Goal: Task Accomplishment & Management: Manage account settings

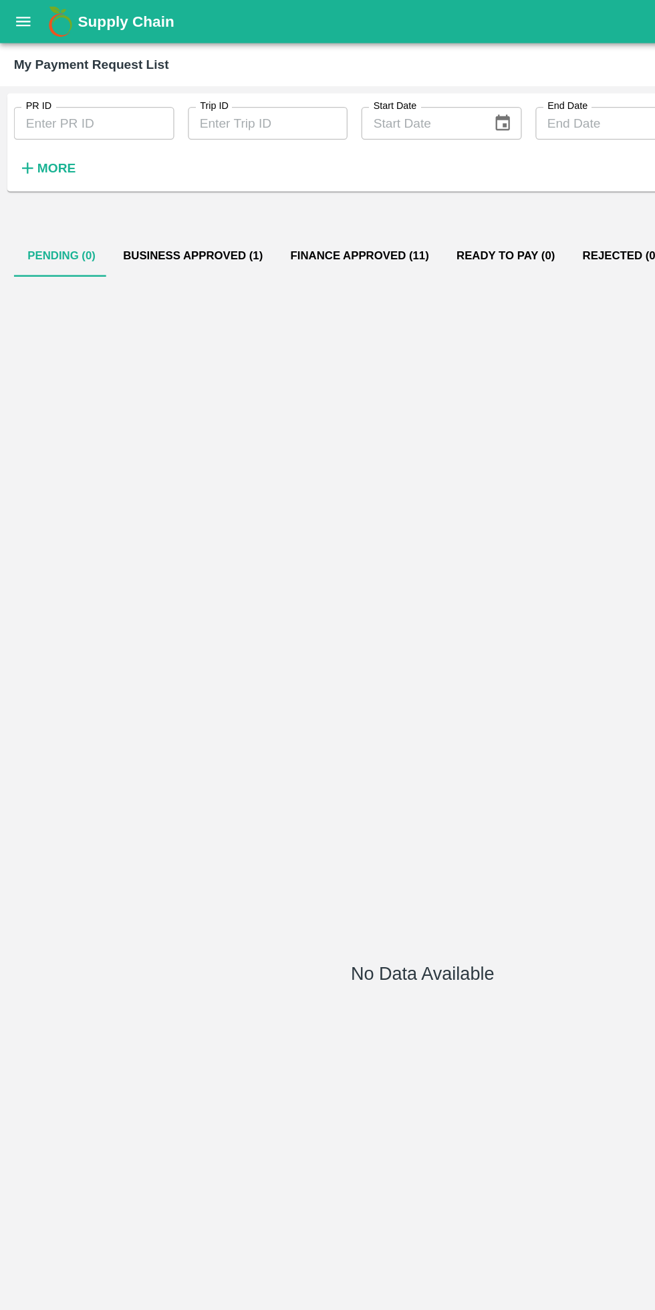
click at [19, 17] on icon "open drawer" at bounding box center [18, 16] width 11 height 7
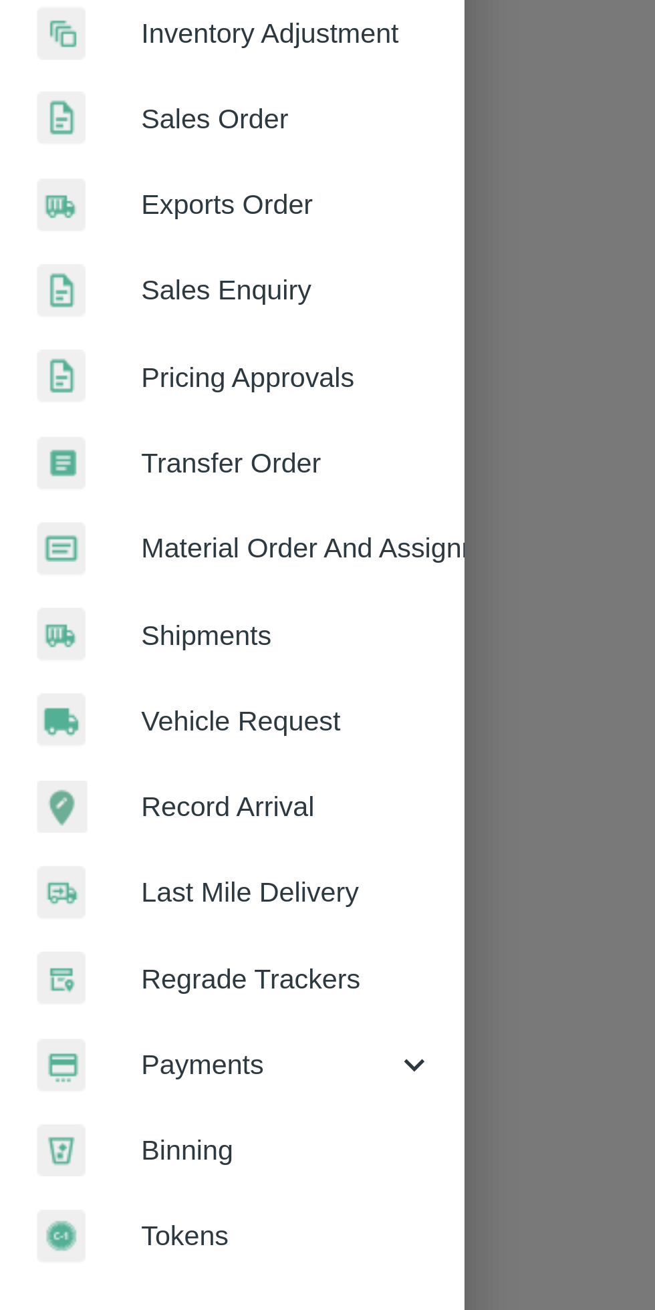
click at [104, 685] on span "Payments" at bounding box center [96, 682] width 91 height 15
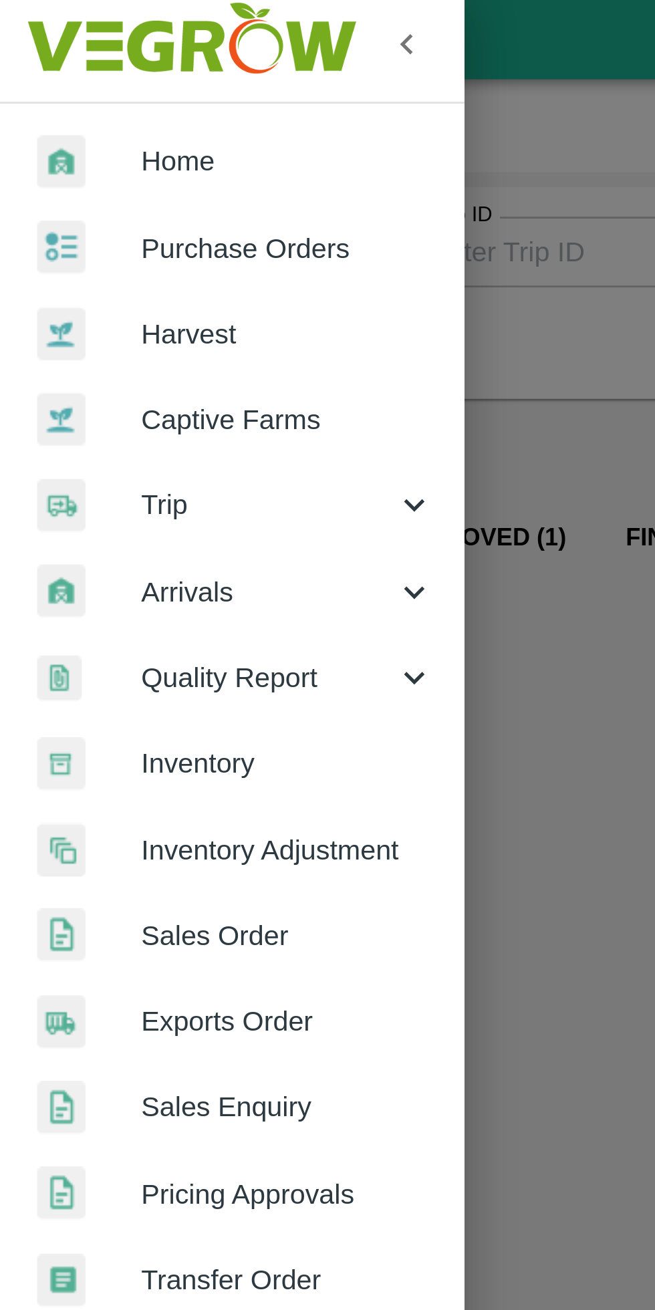
click at [79, 199] on div "Trip" at bounding box center [83, 186] width 167 height 31
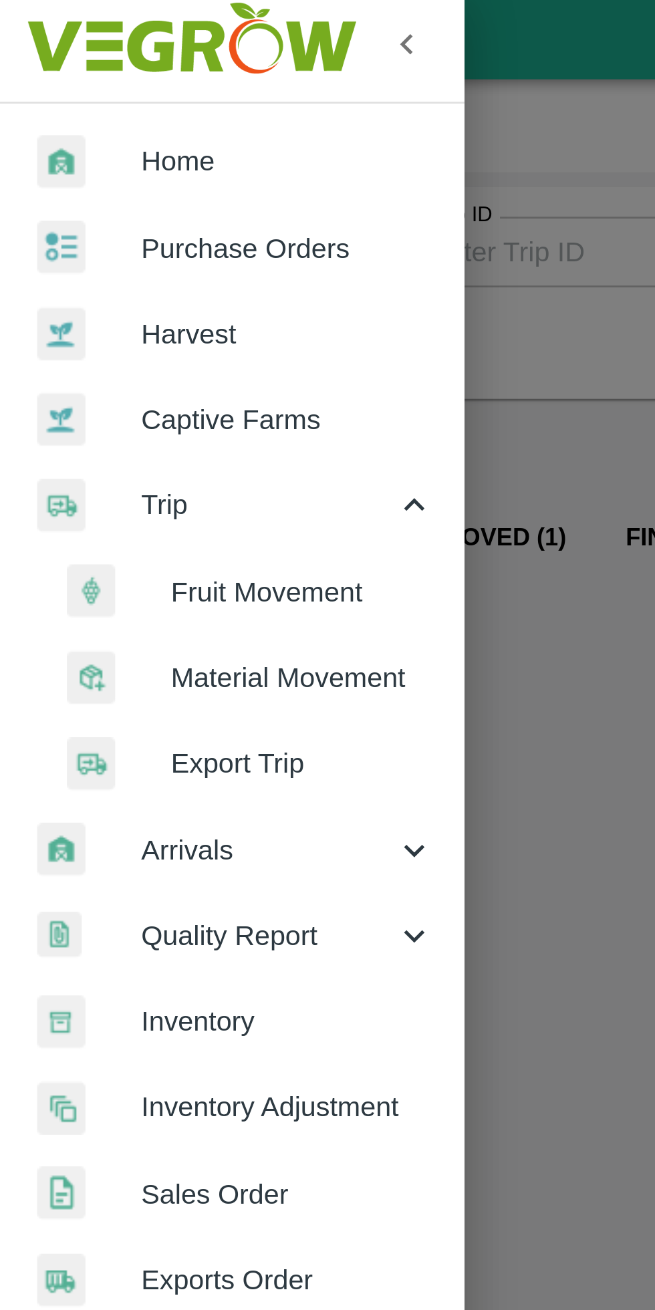
click at [103, 223] on span "Fruit Movement" at bounding box center [109, 218] width 95 height 15
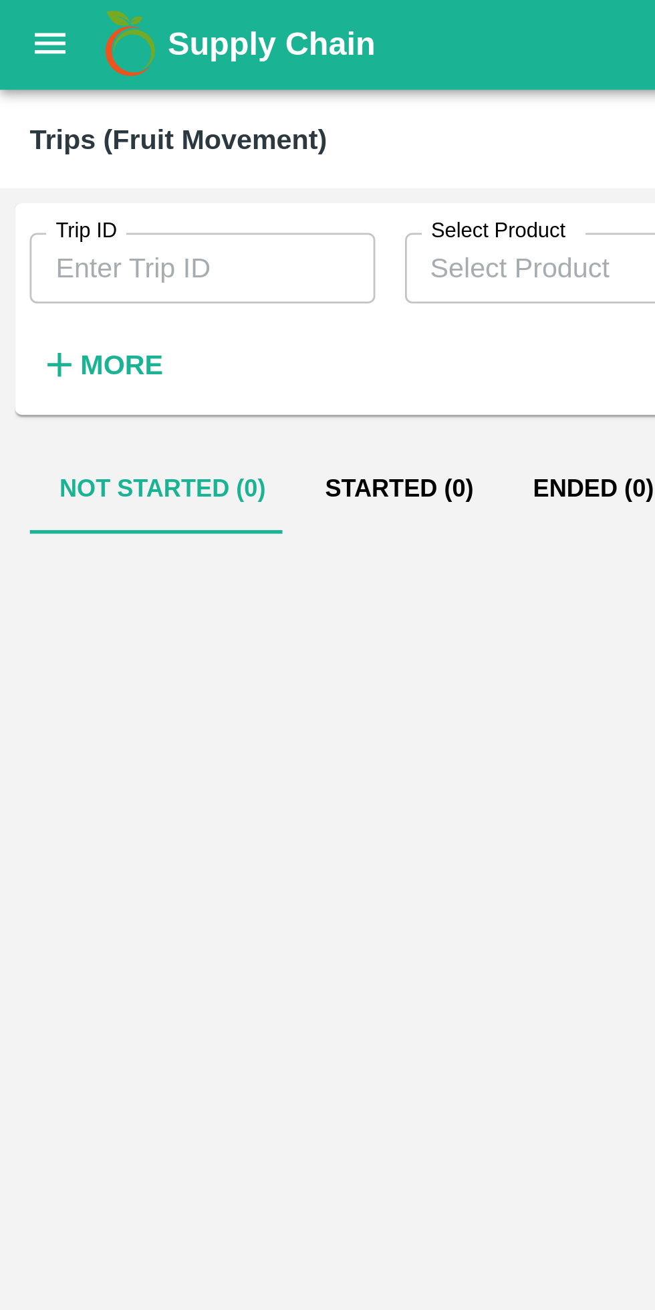
click at [46, 139] on h6 "More" at bounding box center [44, 132] width 30 height 17
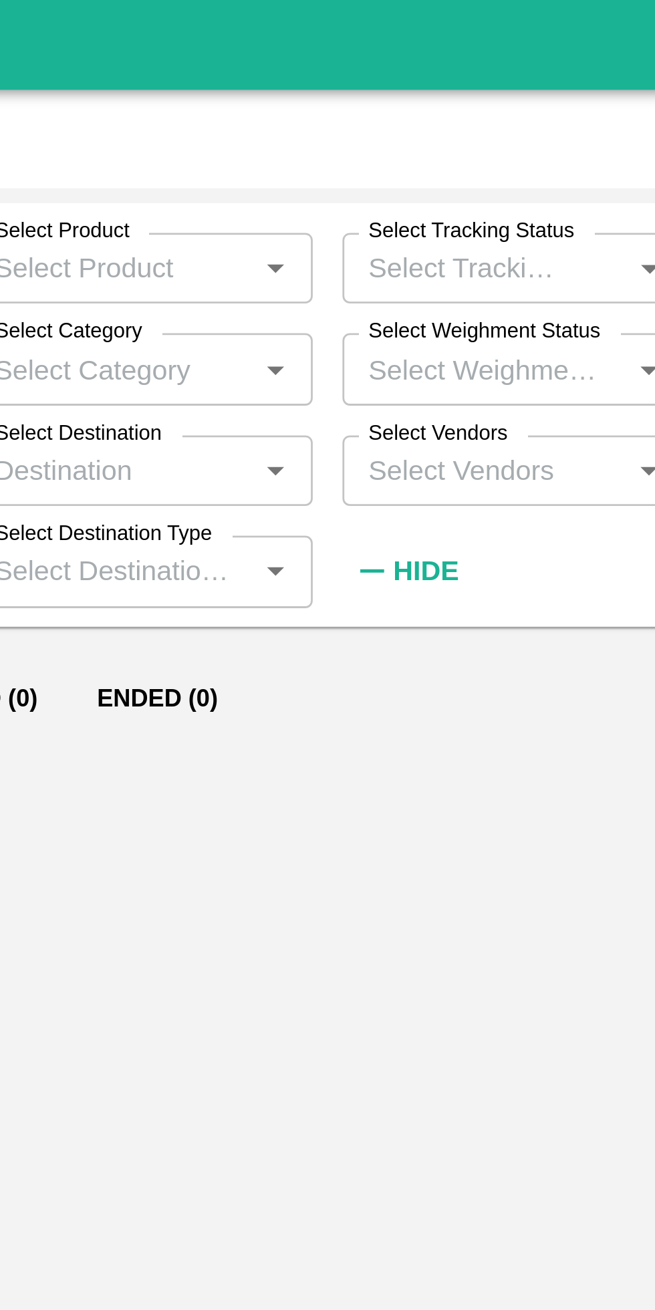
click at [338, 176] on input "Select Vendors" at bounding box center [331, 170] width 94 height 17
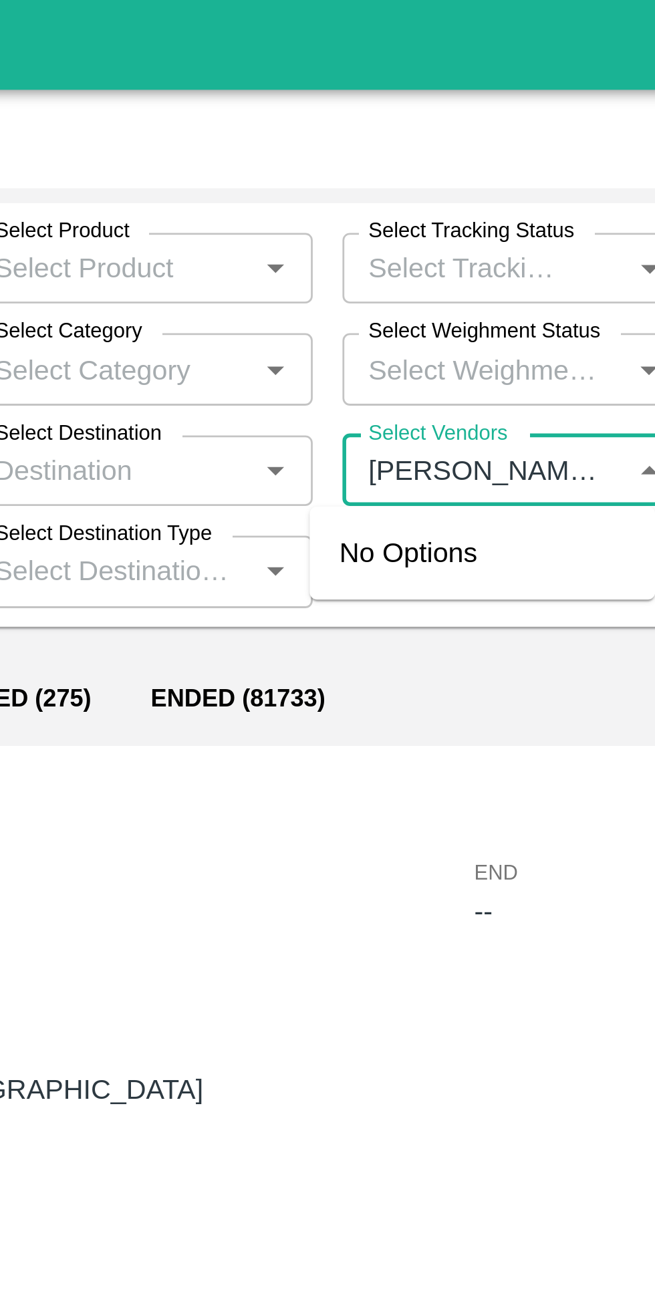
type input "[PERSON_NAME] ay"
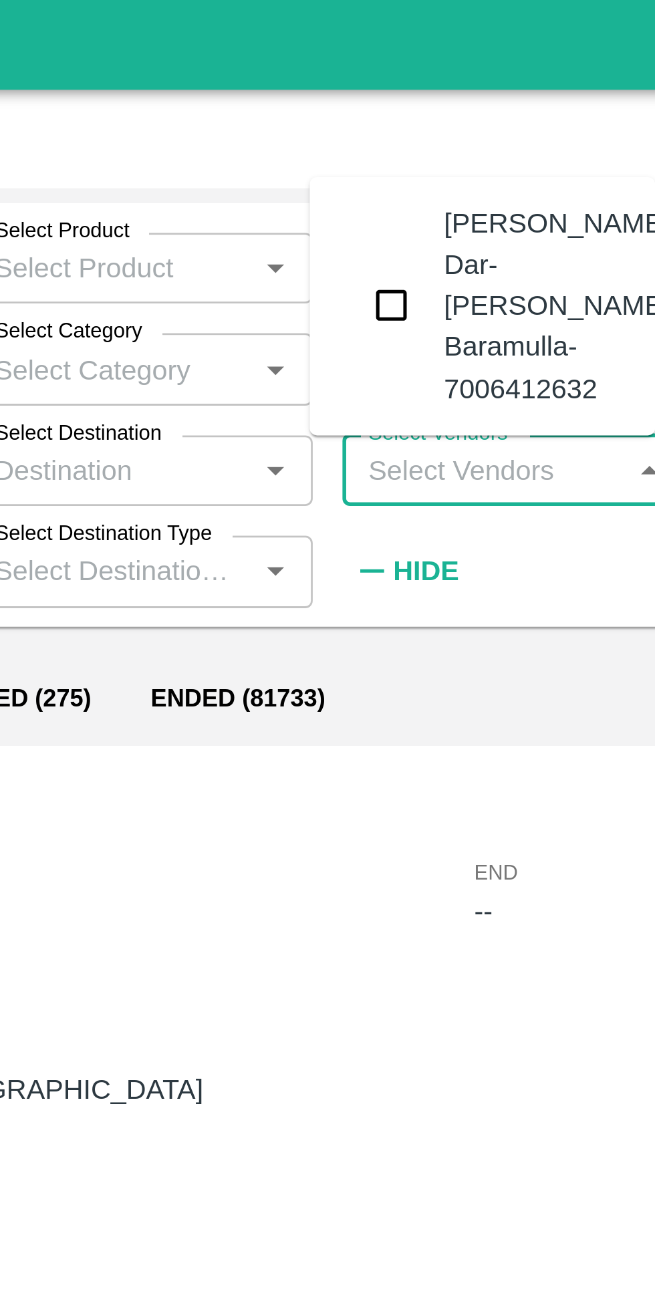
click at [293, 110] on input "checkbox" at bounding box center [297, 111] width 27 height 27
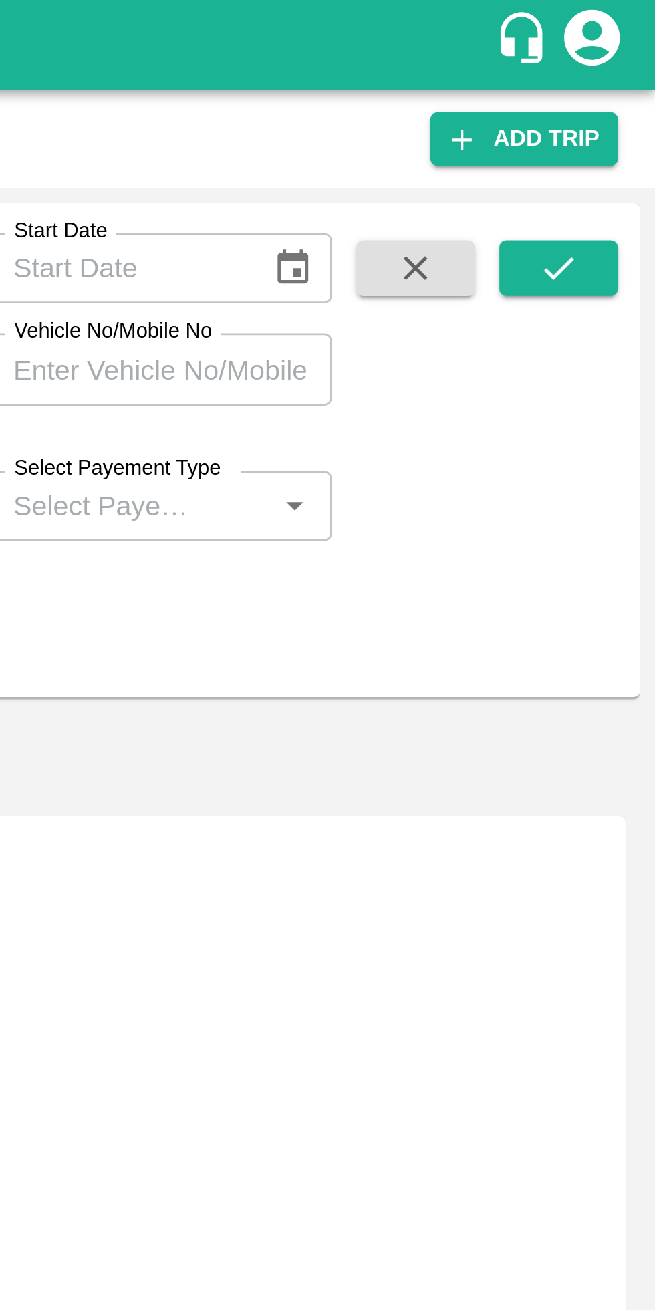
click at [623, 94] on icon "submit" at bounding box center [620, 97] width 15 height 15
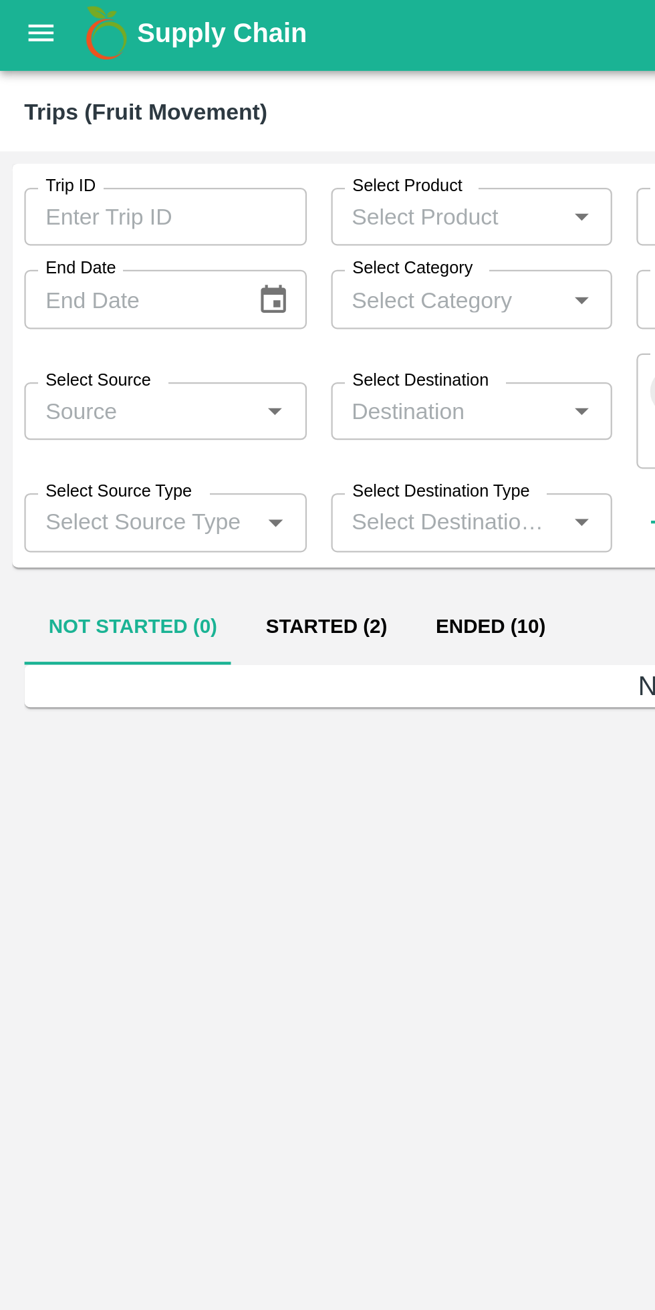
click at [153, 282] on button "Started (2)" at bounding box center [143, 279] width 75 height 32
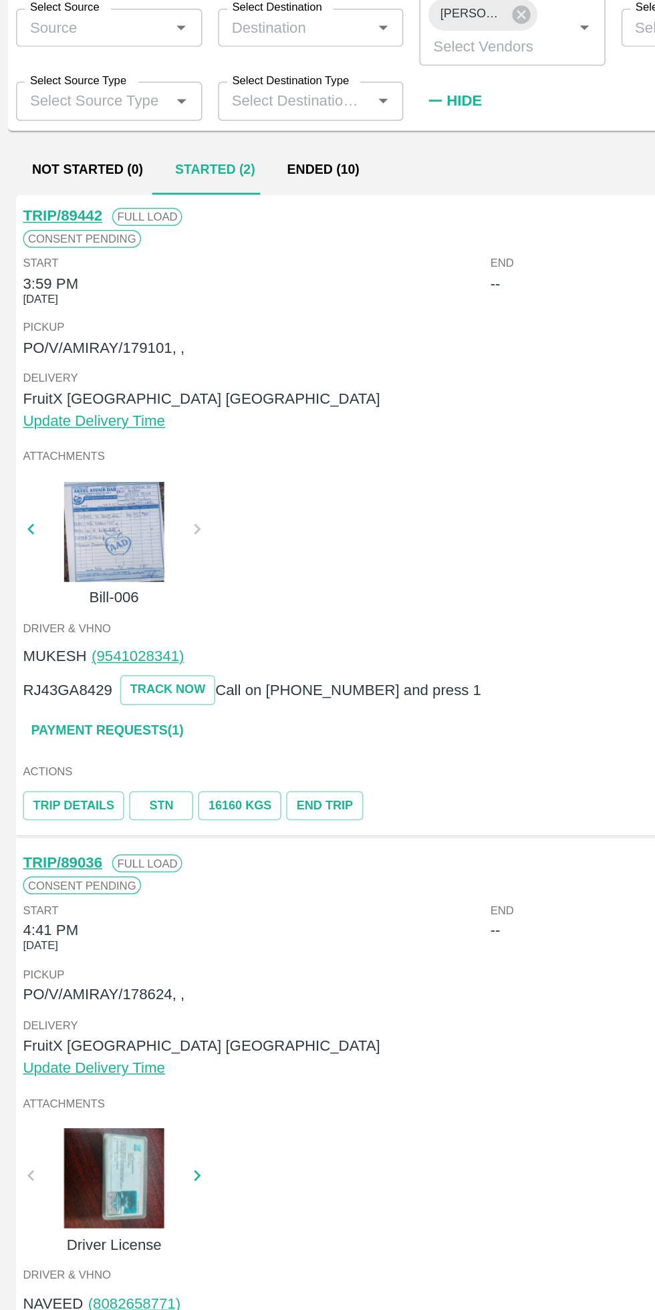
click at [57, 523] on div at bounding box center [76, 520] width 100 height 67
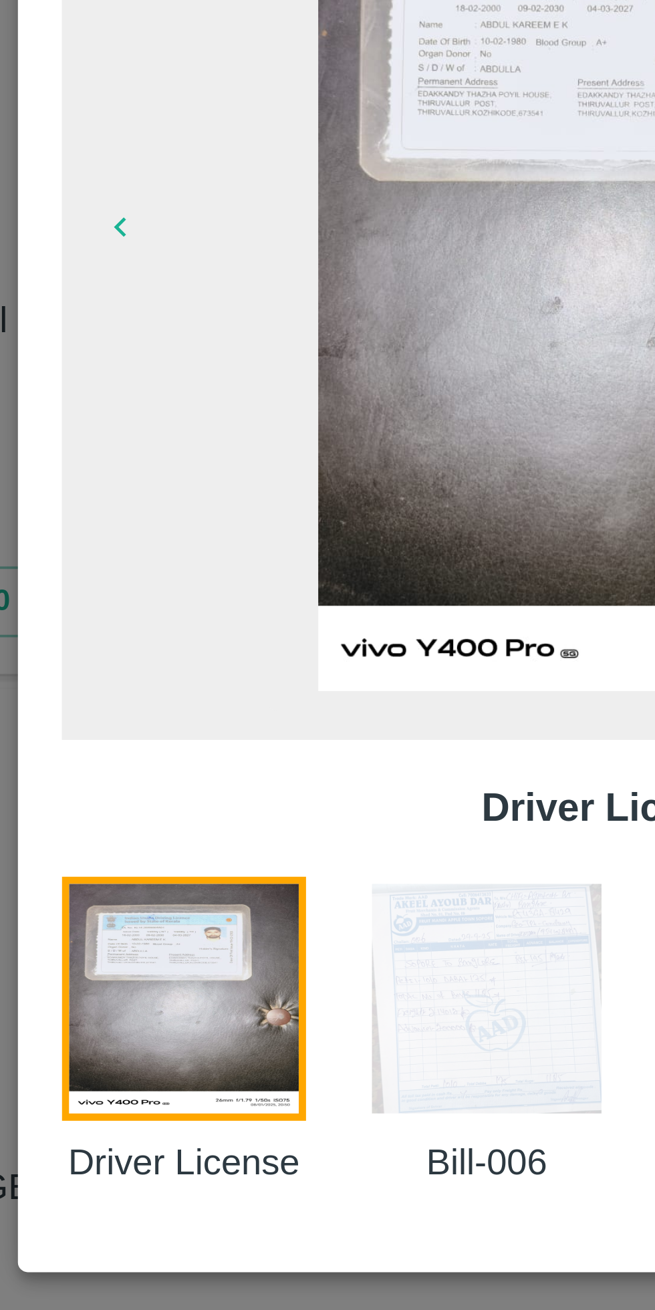
click at [296, 820] on img at bounding box center [292, 811] width 67 height 67
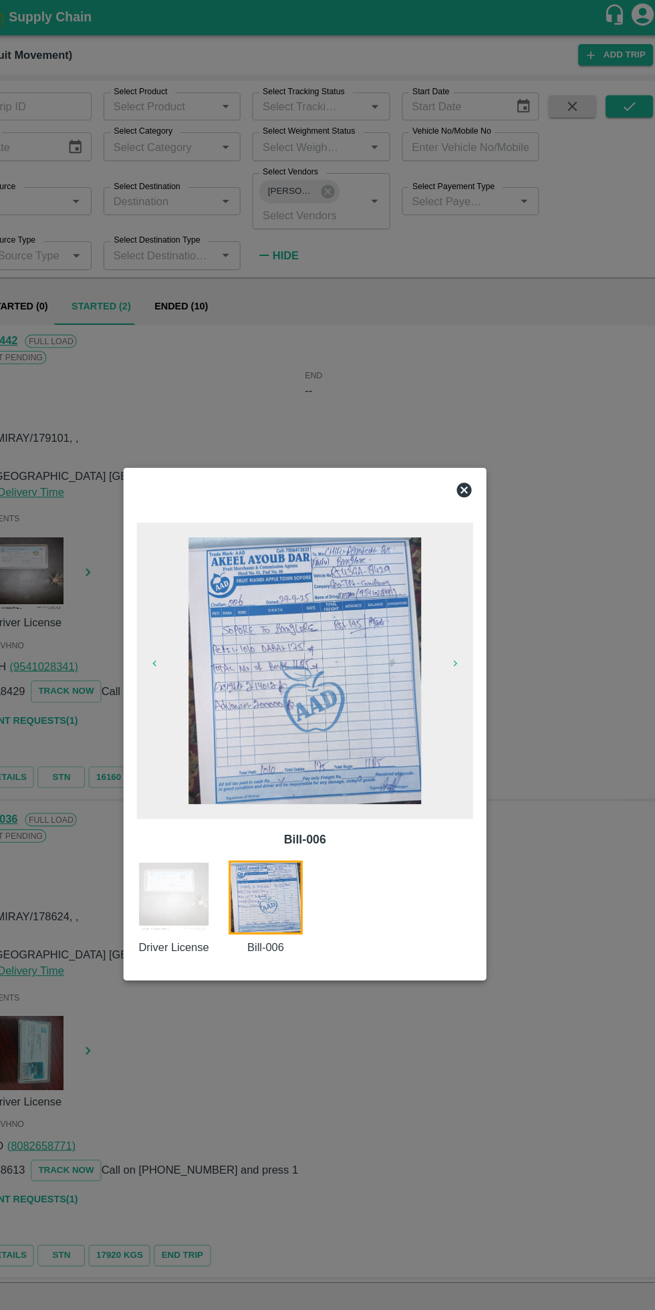
click at [469, 443] on icon at bounding box center [471, 443] width 13 height 13
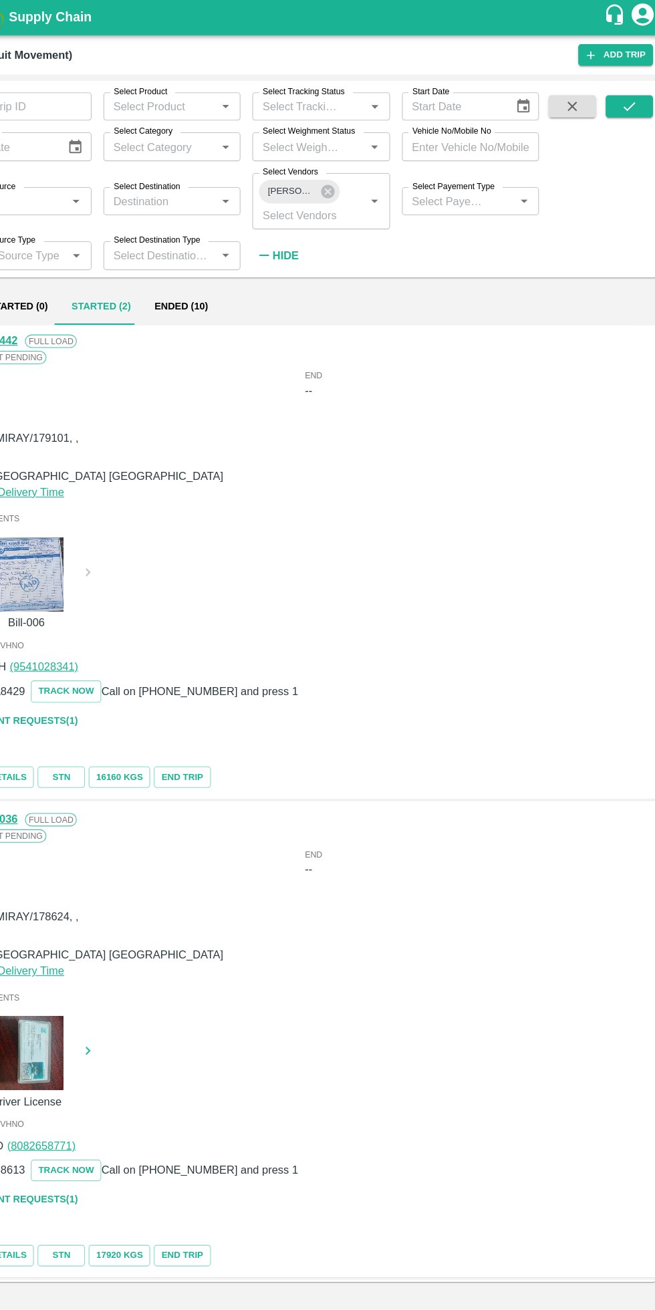
click at [474, 446] on div "Update Delivery Time" at bounding box center [327, 446] width 624 height 15
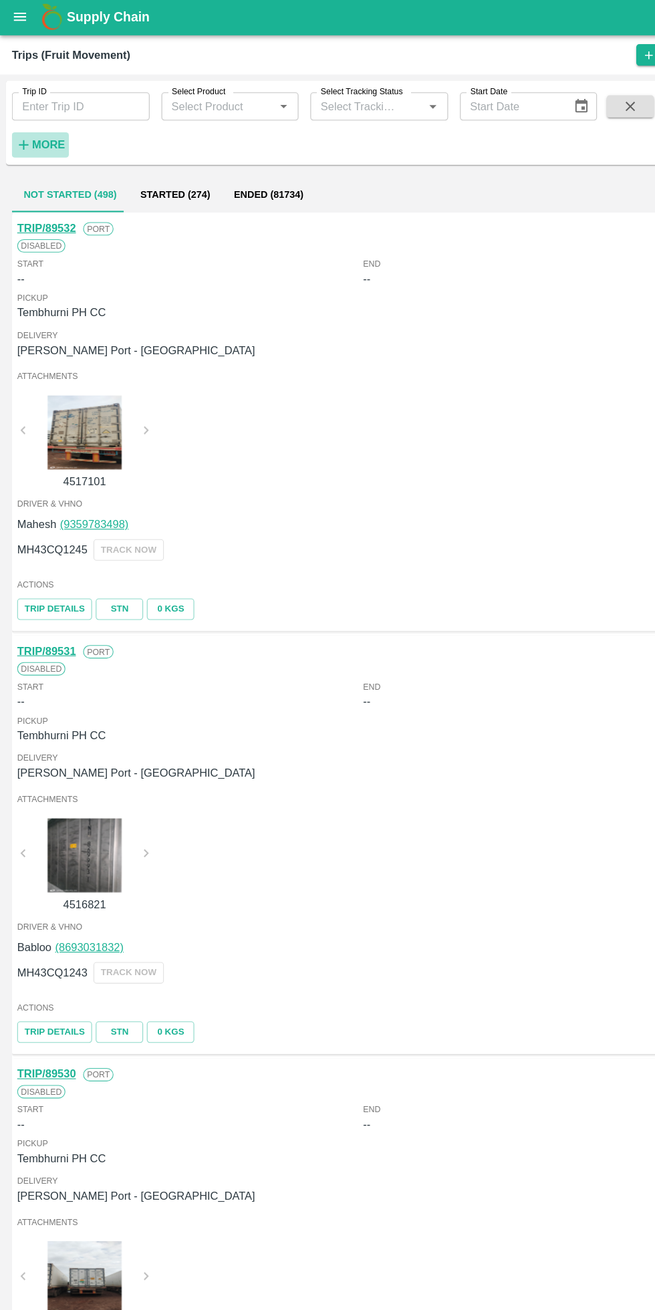
click at [52, 132] on strong "More" at bounding box center [44, 132] width 30 height 11
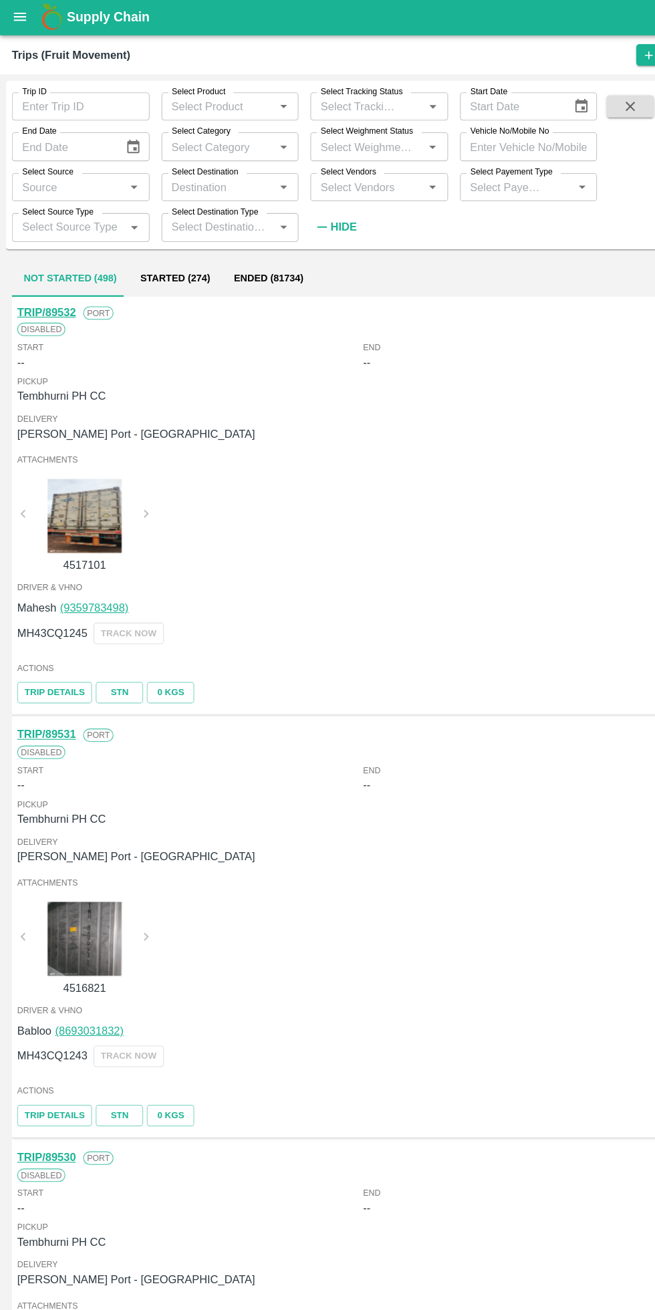
click at [361, 170] on input "Select Vendors" at bounding box center [331, 170] width 94 height 17
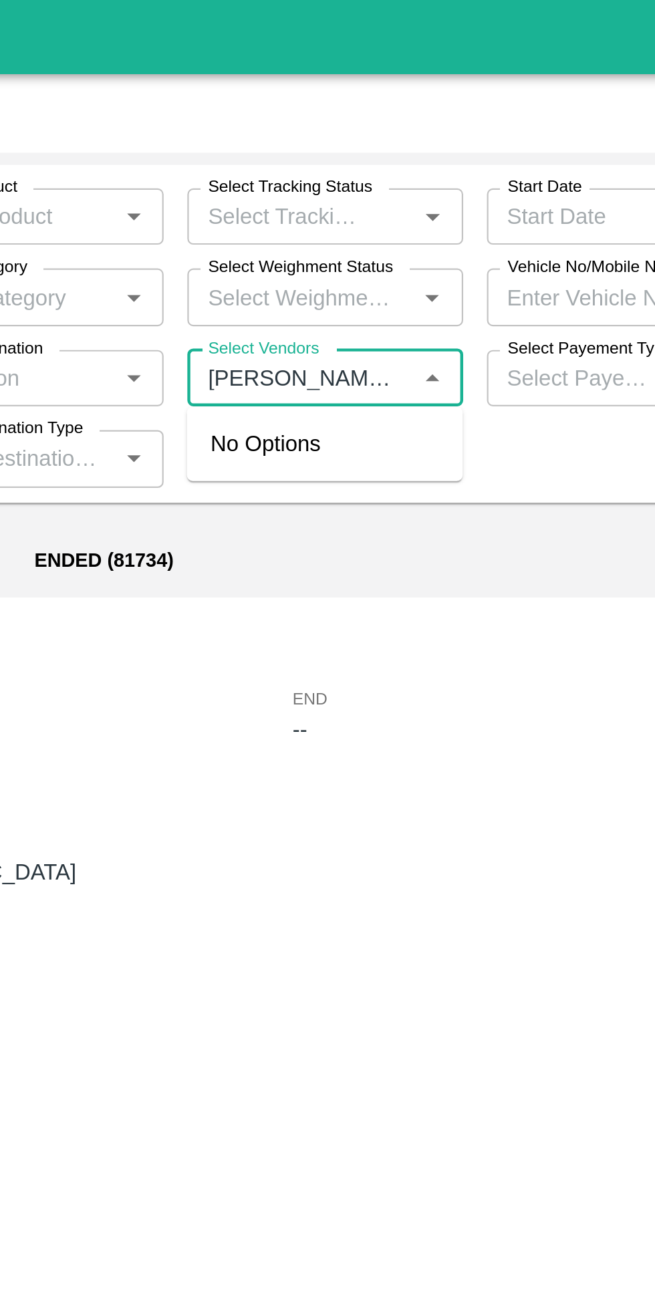
type input "[PERSON_NAME] ay"
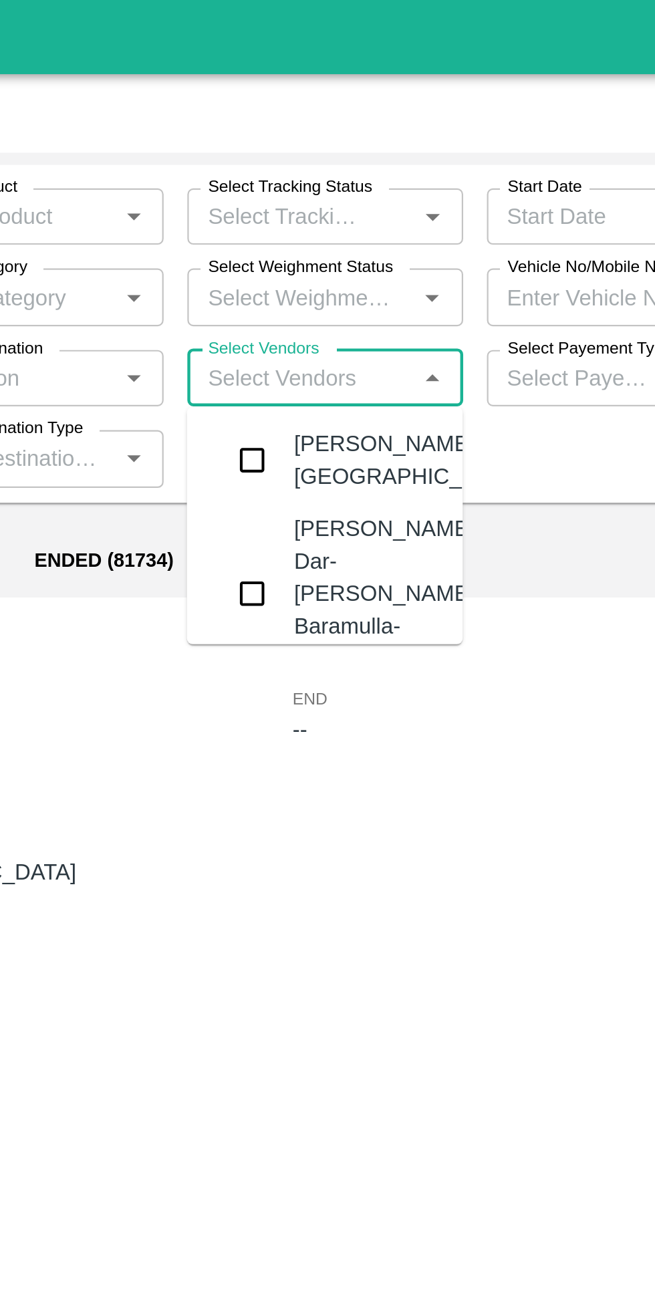
click at [370, 282] on div "[PERSON_NAME] Dar-[PERSON_NAME], Baramulla-7006412632" at bounding box center [370, 268] width 84 height 74
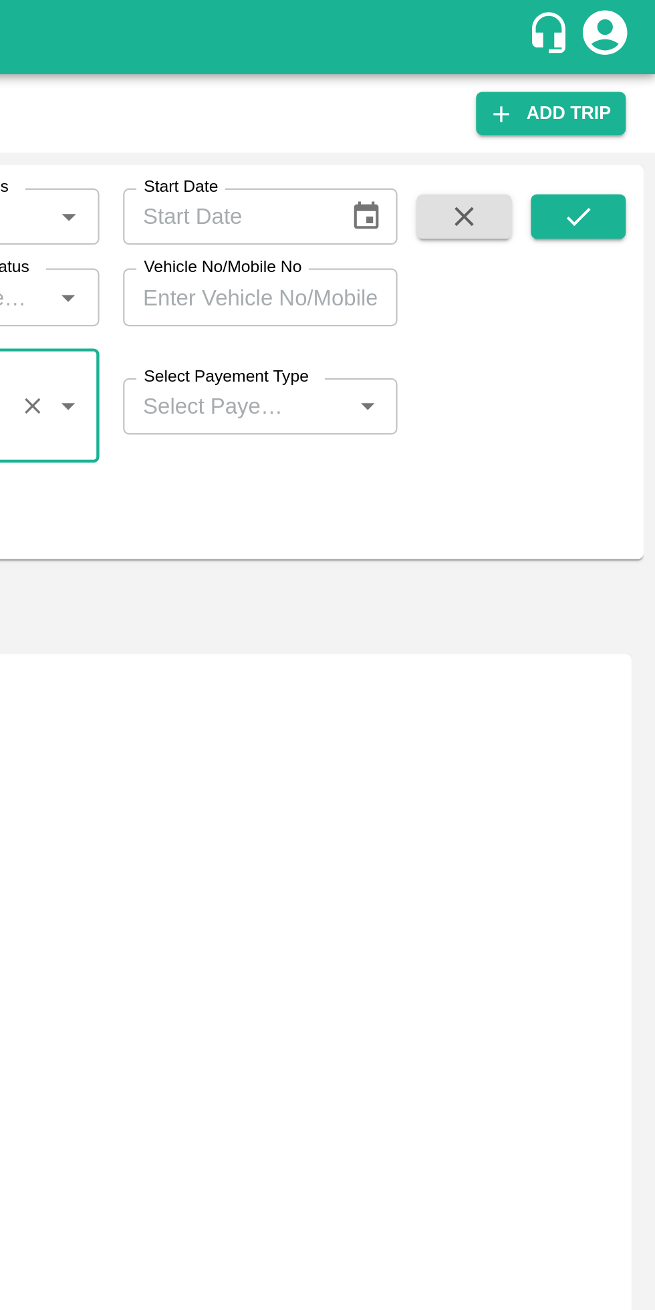
click at [604, 100] on button "submit" at bounding box center [620, 98] width 43 height 20
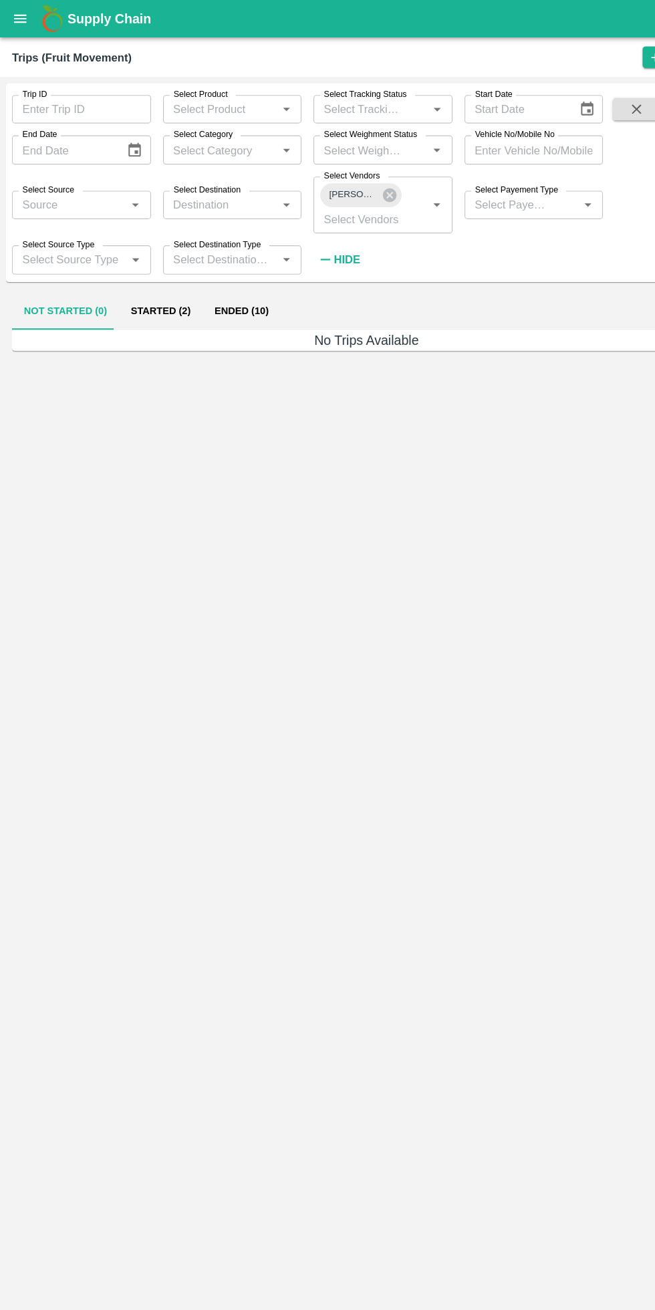
click at [25, 18] on button "open drawer" at bounding box center [18, 16] width 31 height 31
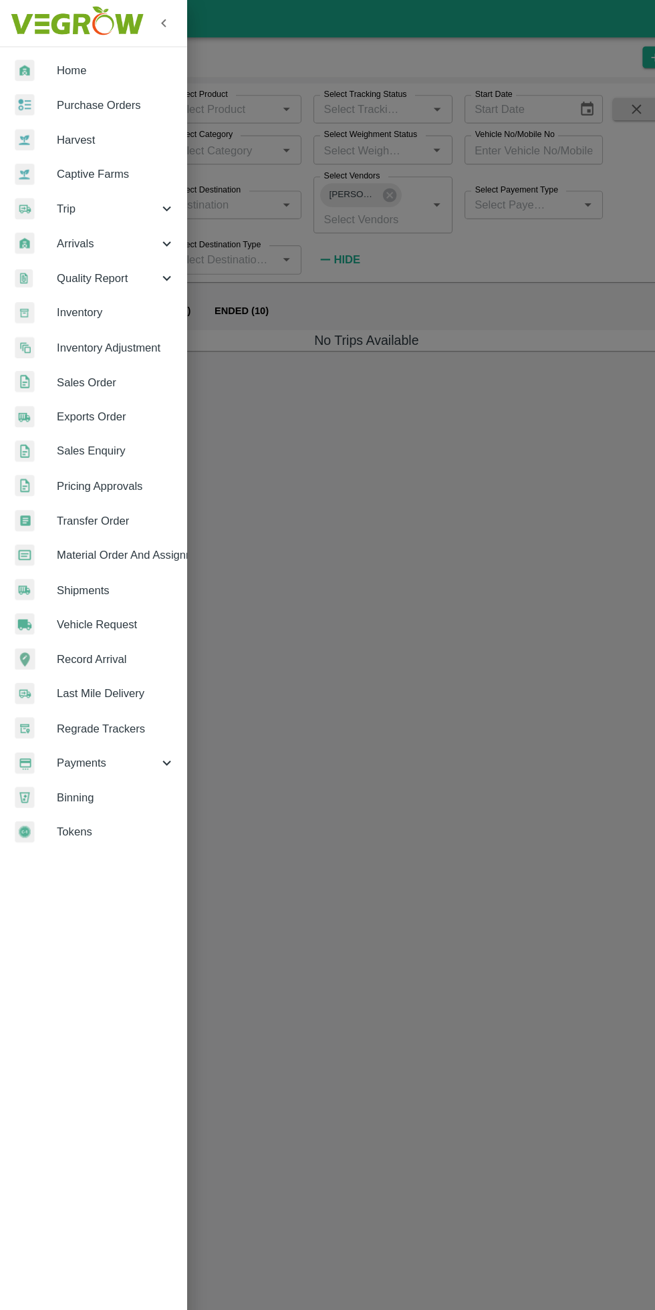
click at [96, 679] on span "Payments" at bounding box center [96, 682] width 91 height 15
click at [115, 529] on span "Shipments" at bounding box center [104, 527] width 106 height 15
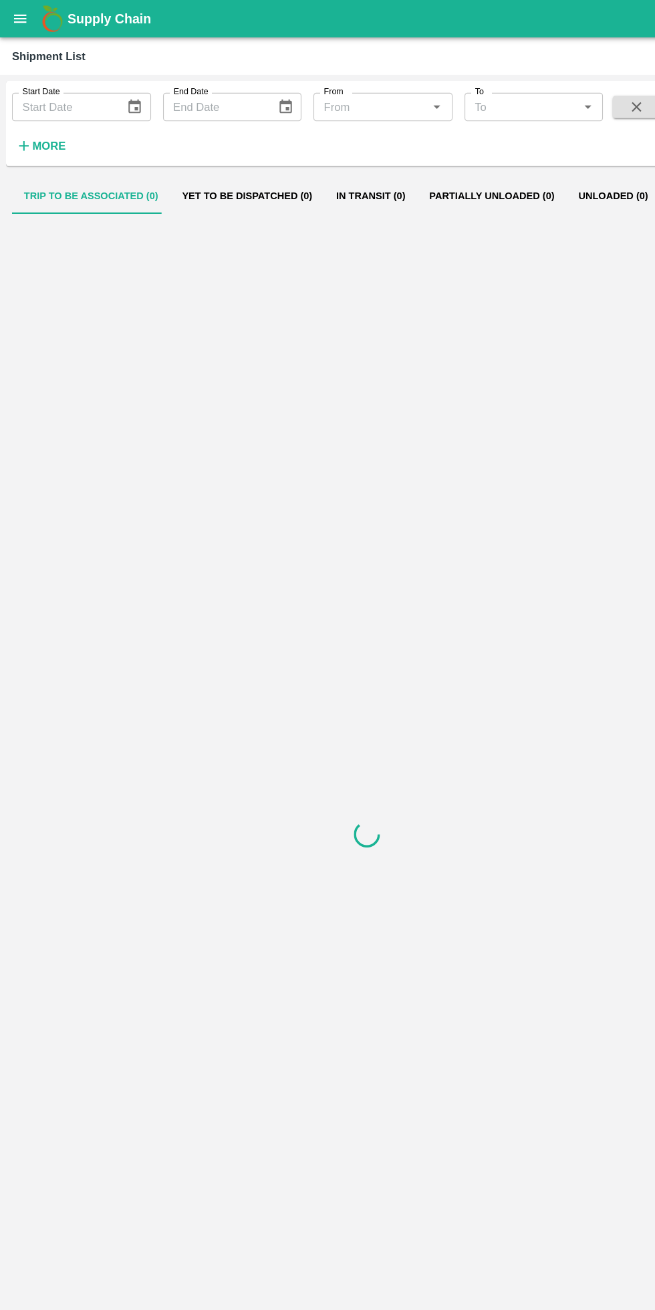
click at [18, 17] on icon "open drawer" at bounding box center [18, 16] width 11 height 7
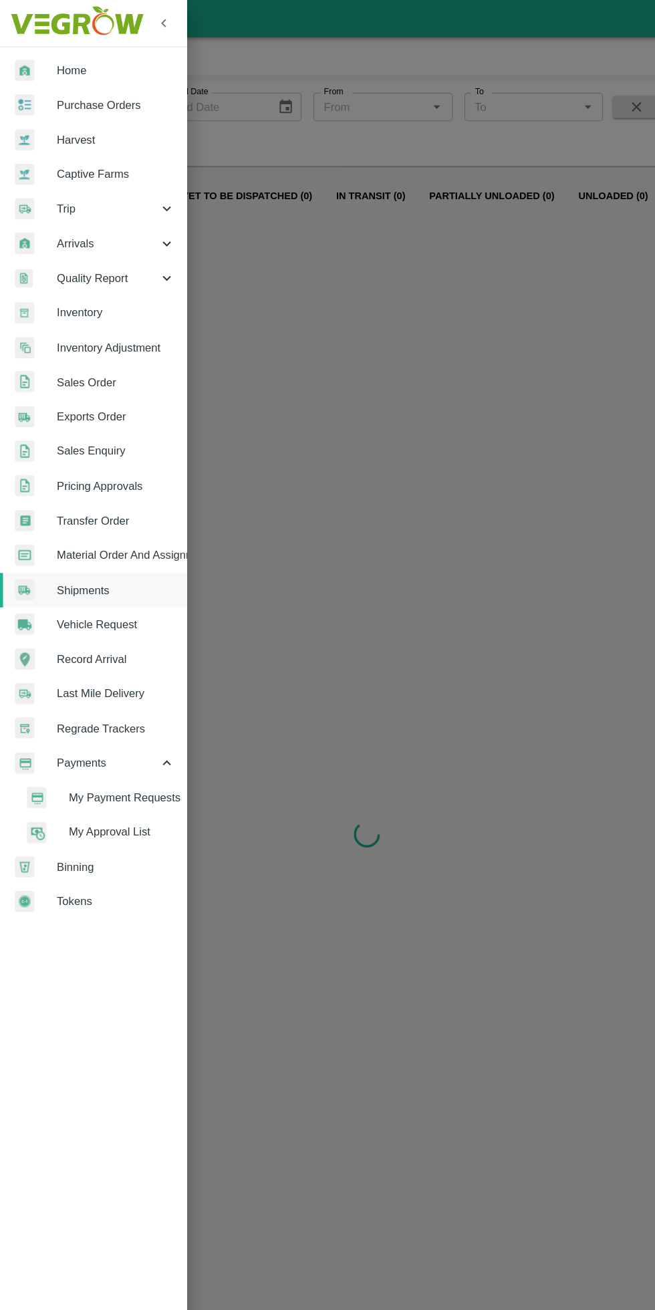
click at [134, 552] on span "Vehicle Request" at bounding box center [104, 558] width 106 height 15
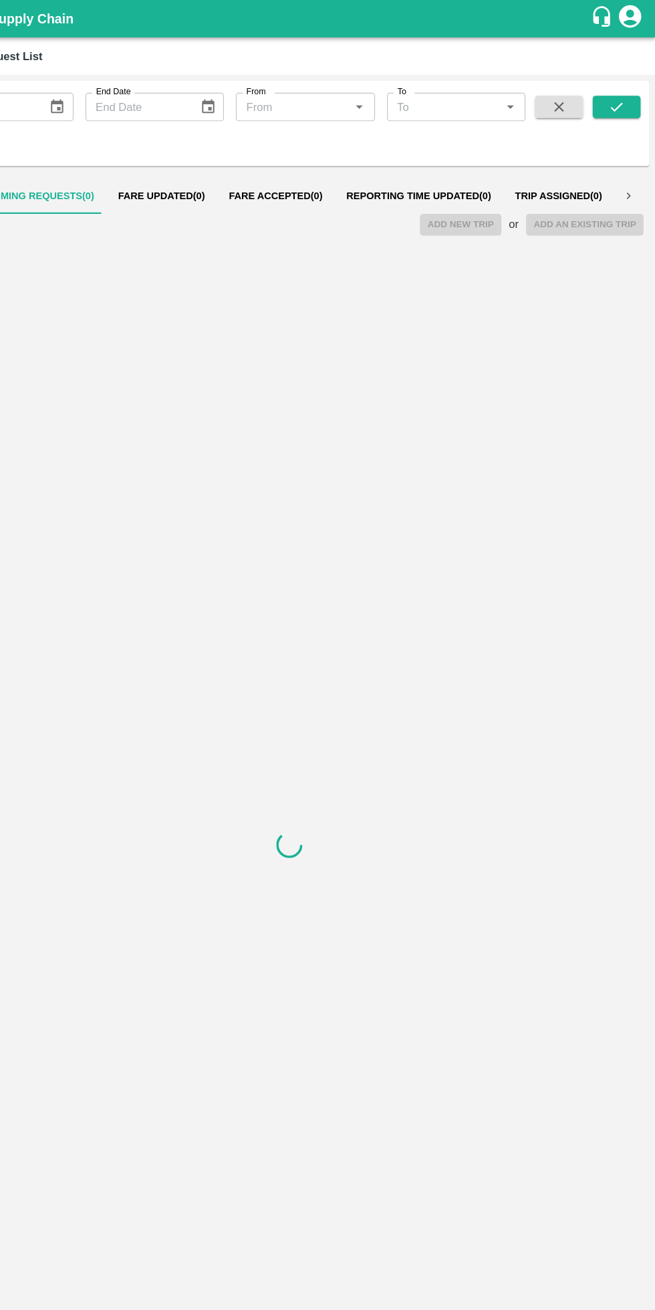
click at [283, 380] on div at bounding box center [328, 755] width 634 height 1089
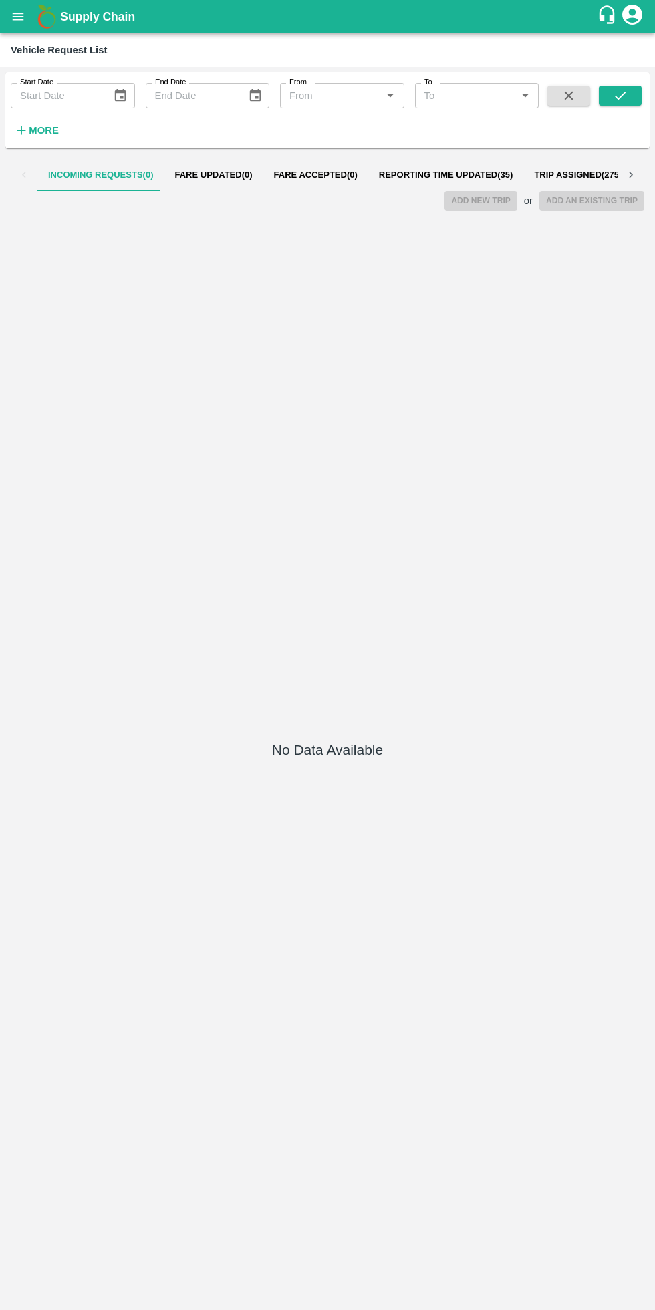
click at [467, 175] on span "Reporting Time Updated ( 35 )" at bounding box center [446, 175] width 134 height 11
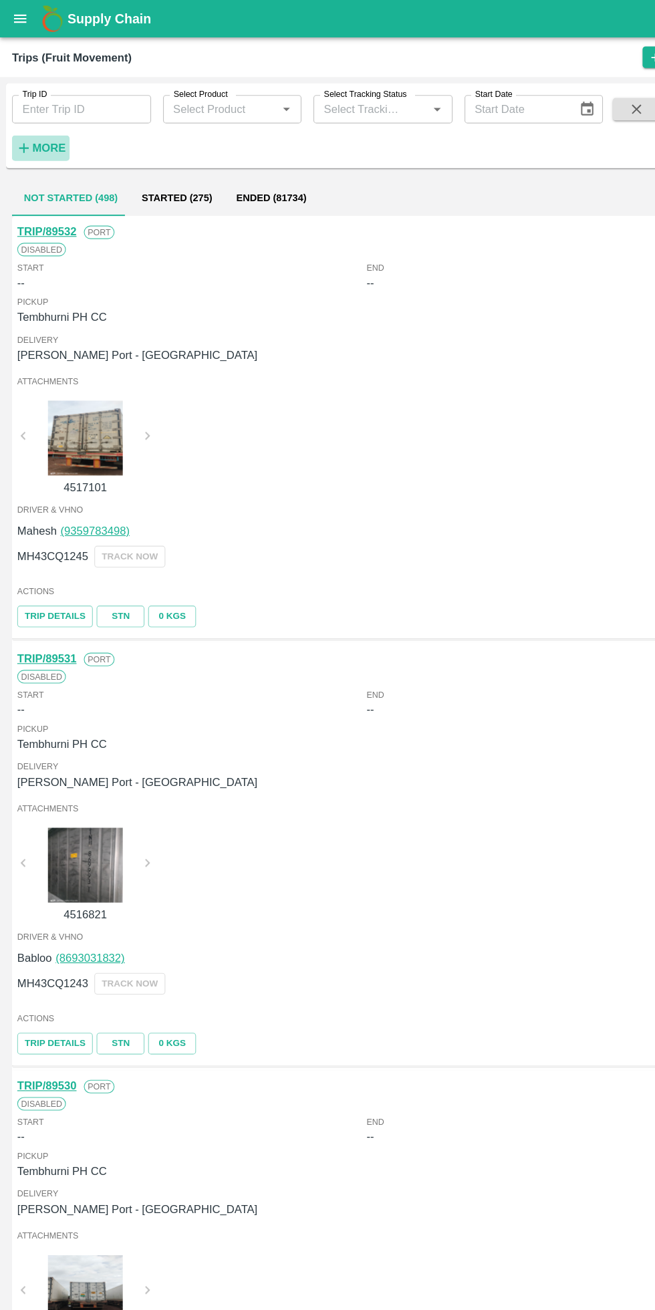
click at [47, 136] on strong "More" at bounding box center [44, 132] width 30 height 11
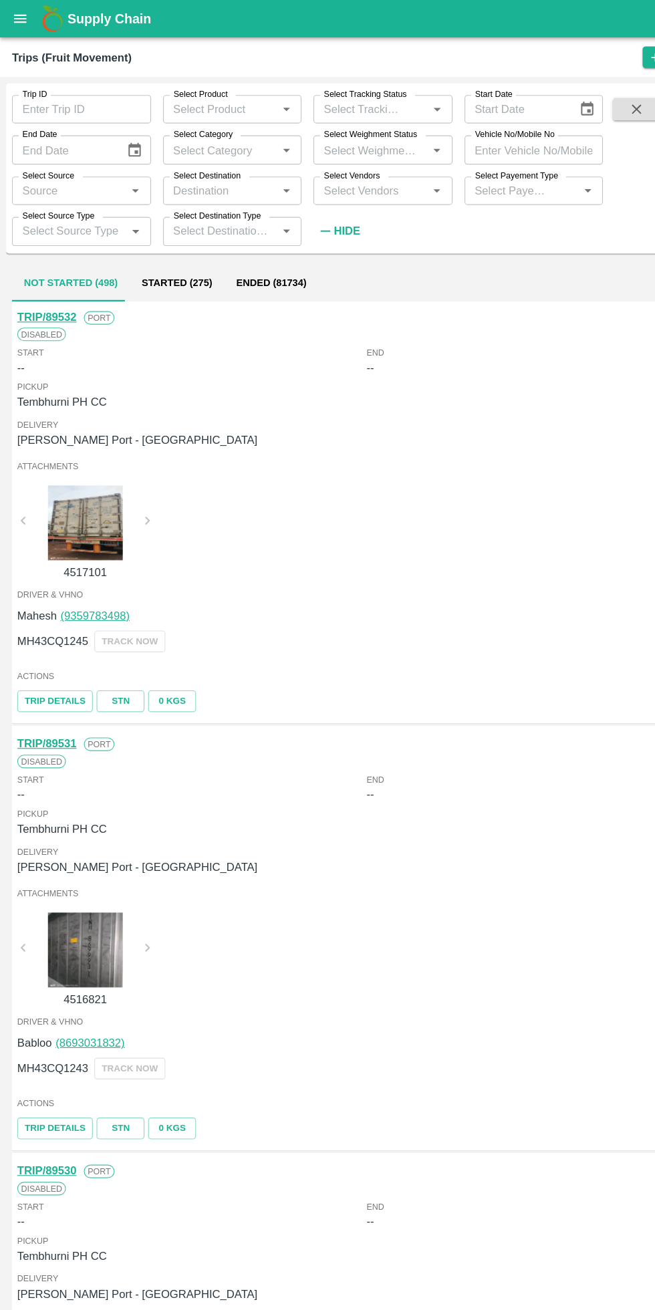
click at [363, 170] on input "Select Vendors" at bounding box center [331, 170] width 94 height 17
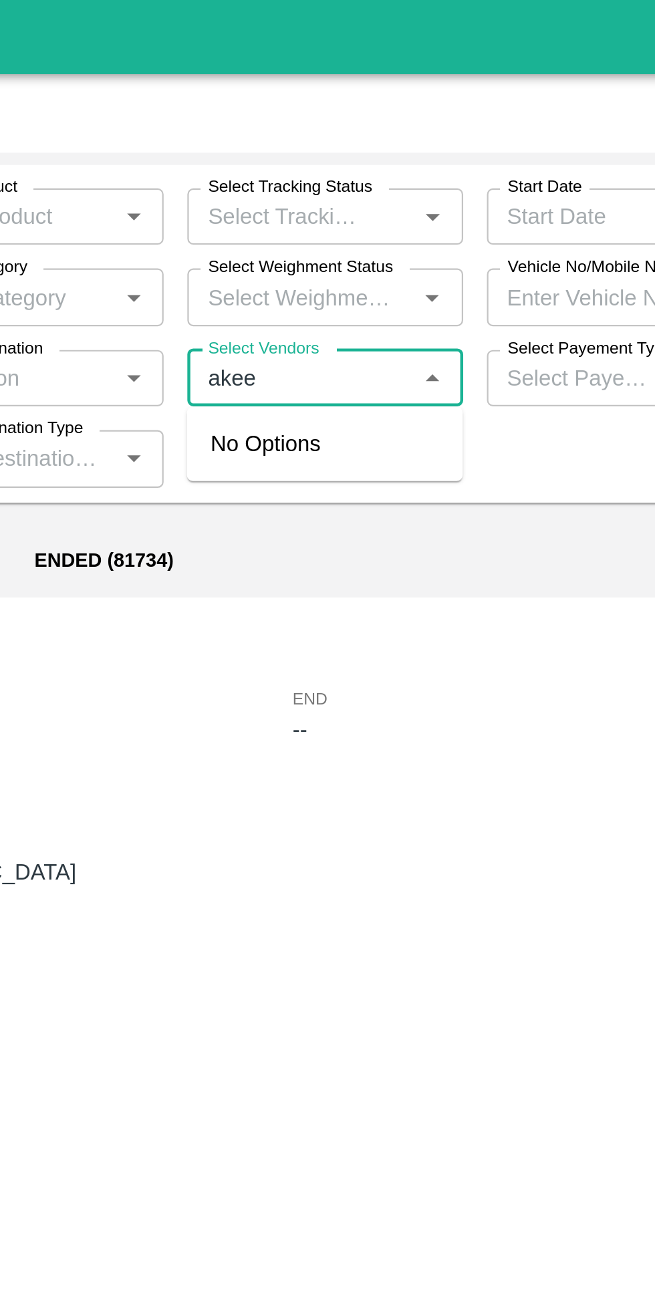
type input "[PERSON_NAME]"
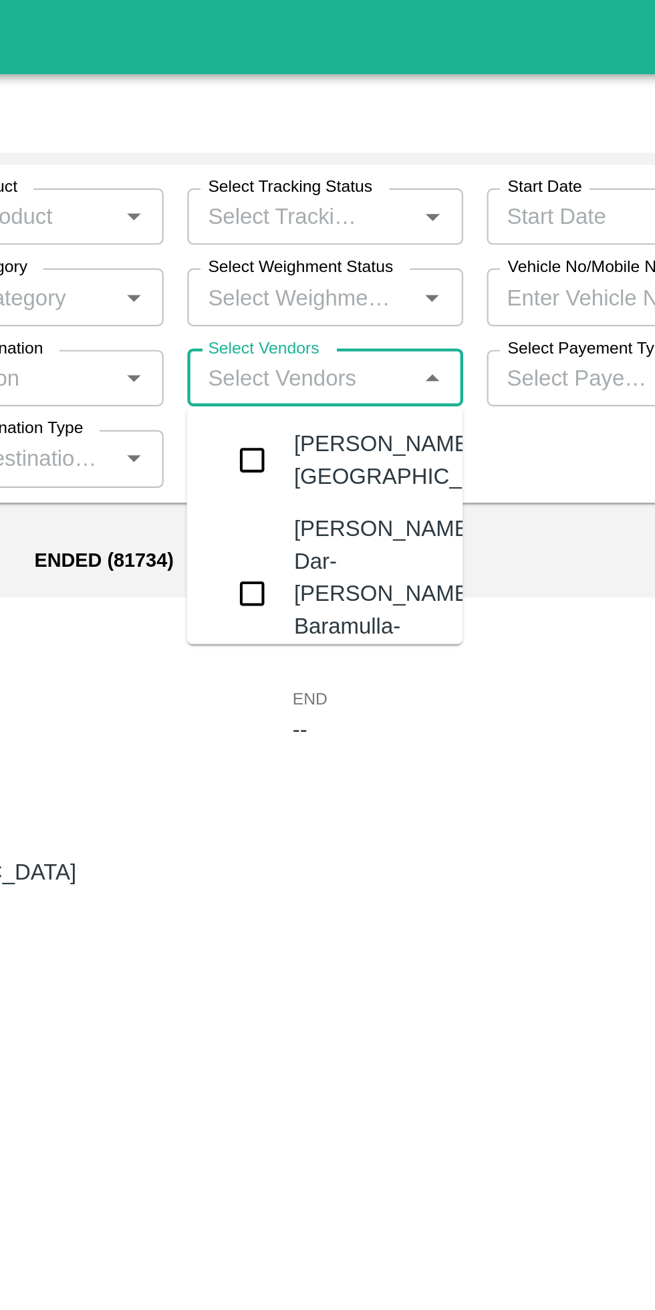
click at [351, 172] on input "Select Vendors" at bounding box center [331, 170] width 94 height 17
type input "[PERSON_NAME]"
type input "[PERSON_NAME] ay"
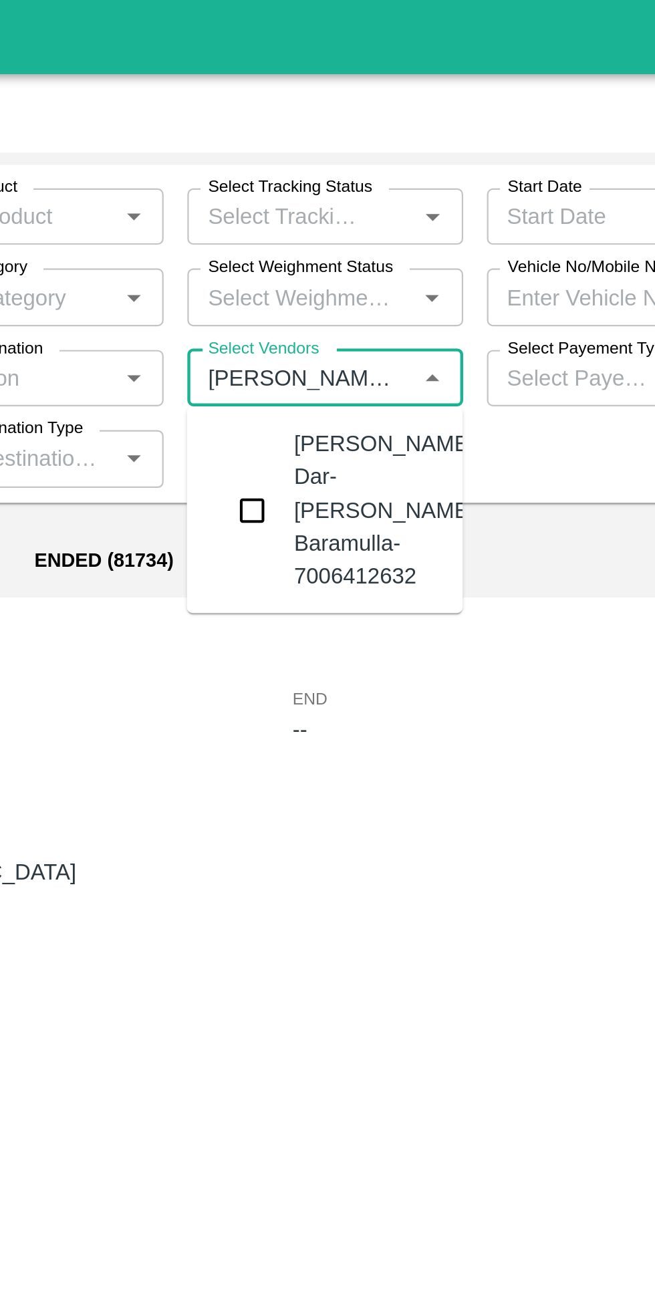
click at [314, 235] on input "checkbox" at bounding box center [309, 230] width 27 height 27
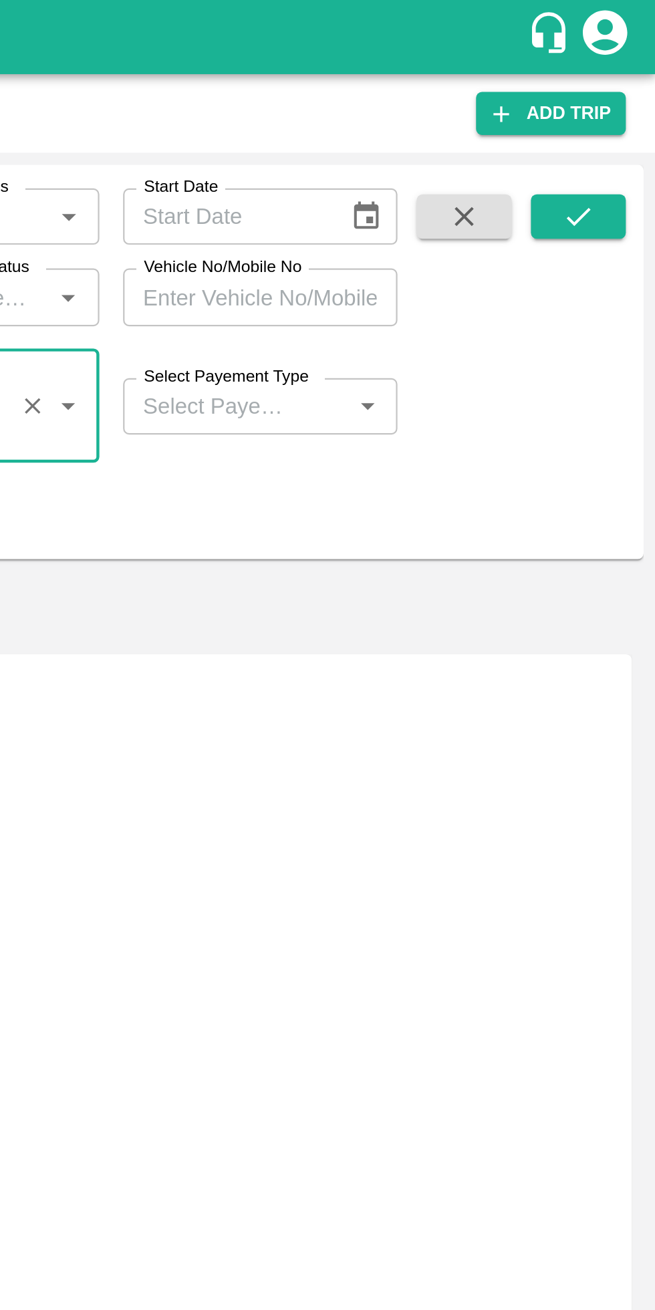
click at [620, 95] on icon "submit" at bounding box center [620, 97] width 15 height 15
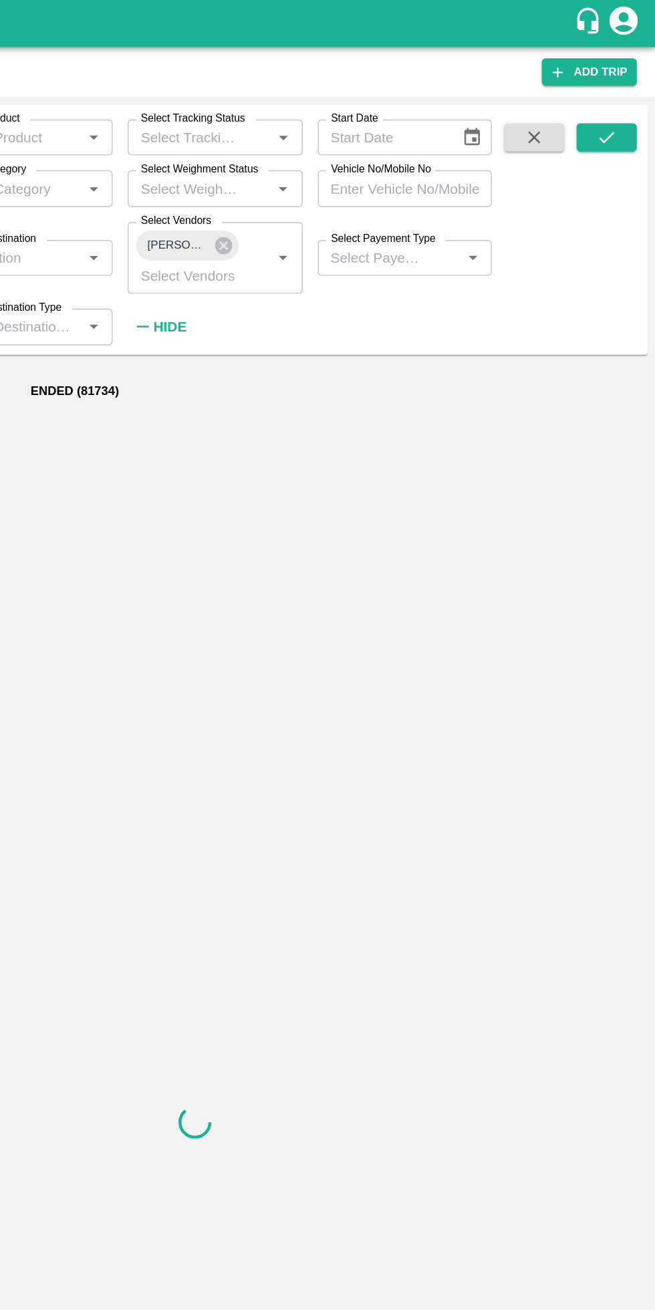
click at [620, 98] on icon "submit" at bounding box center [620, 97] width 15 height 15
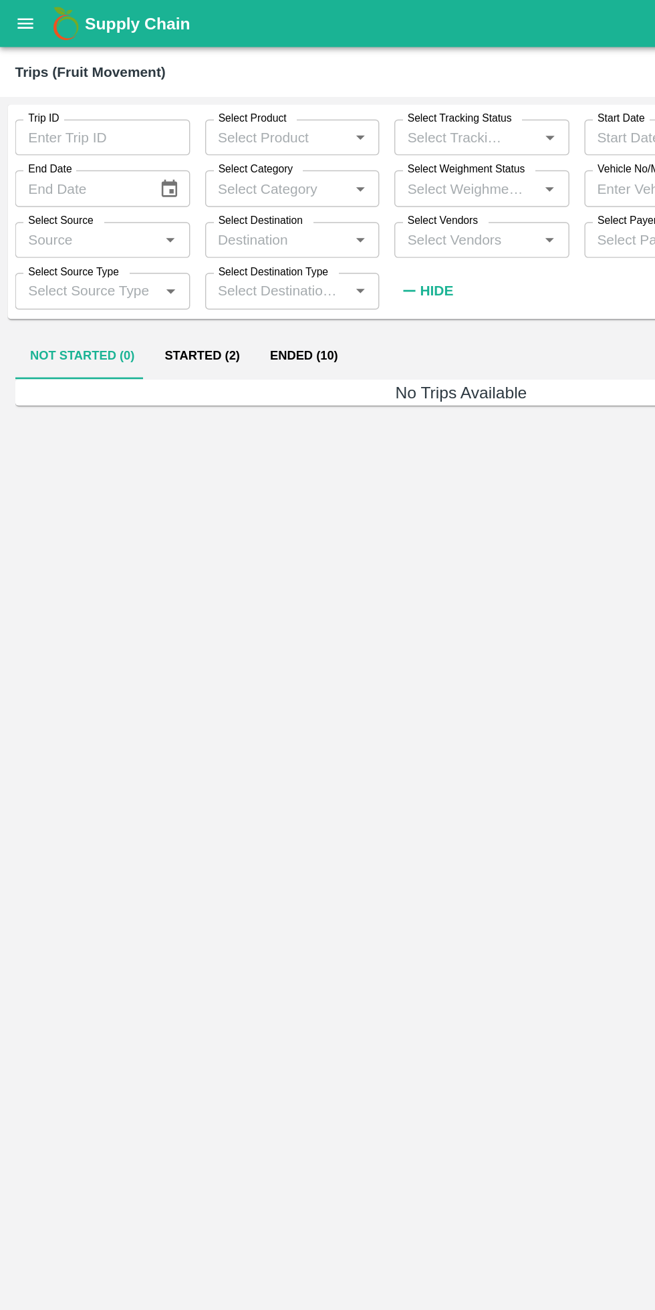
click at [150, 253] on button "Started (2)" at bounding box center [143, 253] width 75 height 32
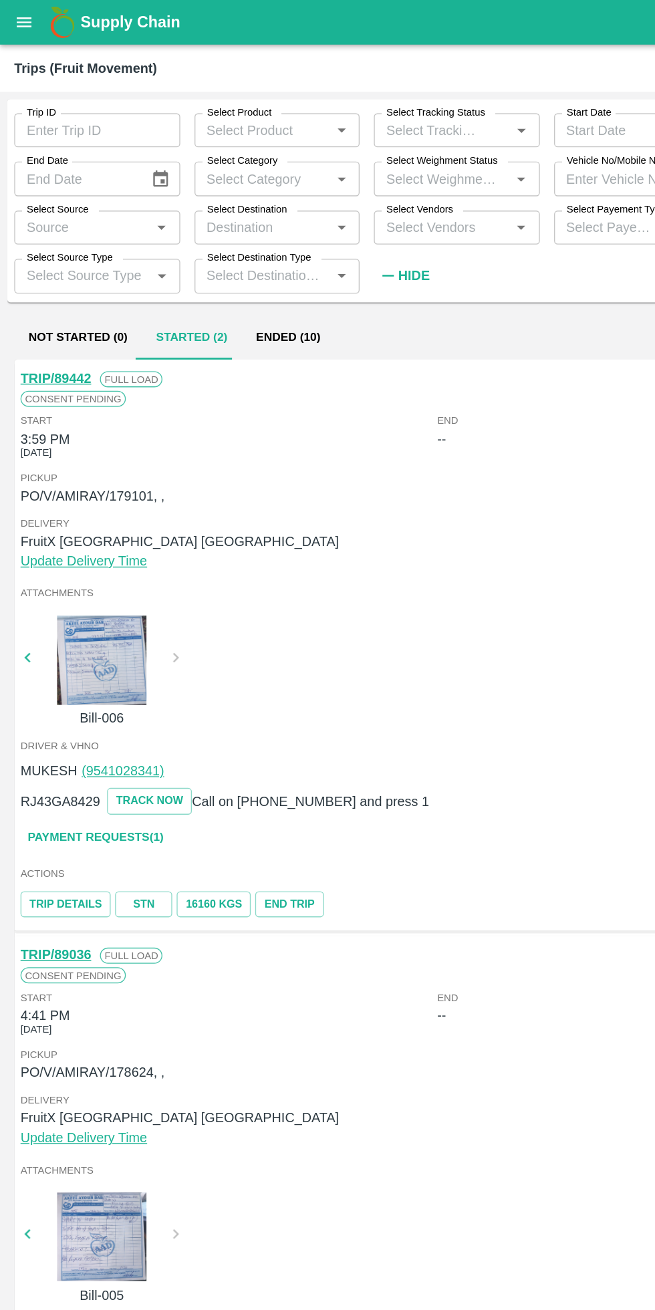
click at [18, 17] on icon "open drawer" at bounding box center [18, 16] width 15 height 15
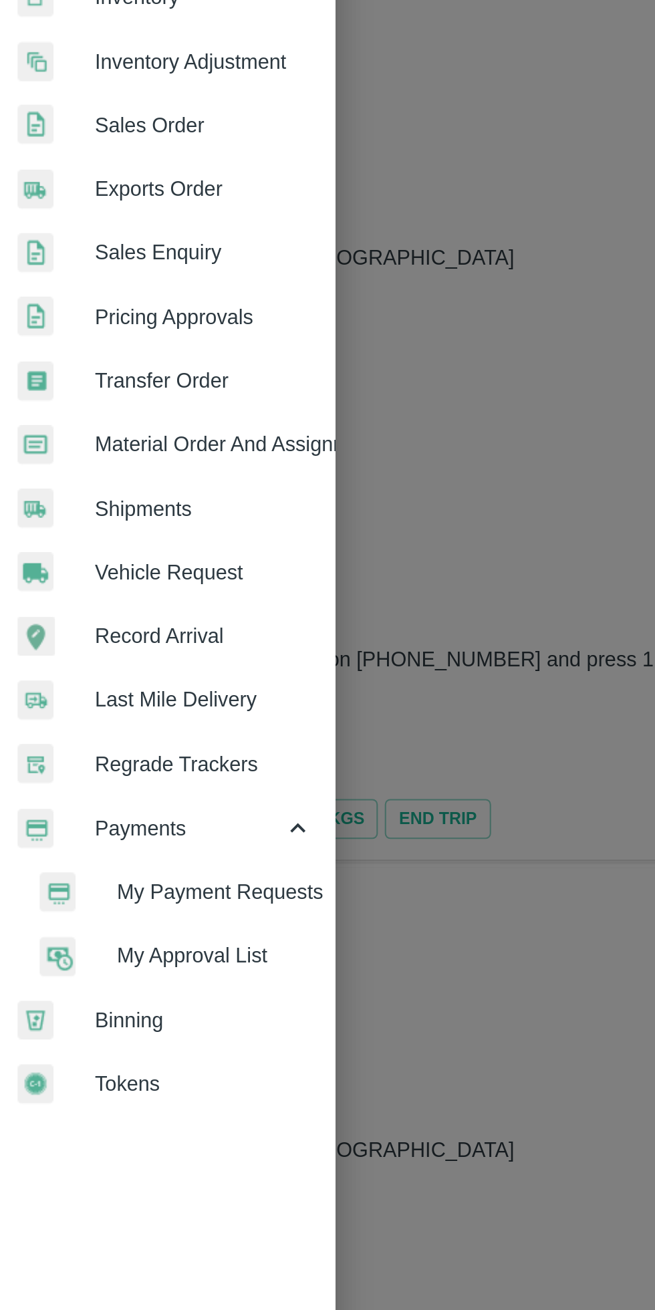
click at [121, 713] on span "My Payment Requests" at bounding box center [109, 712] width 95 height 15
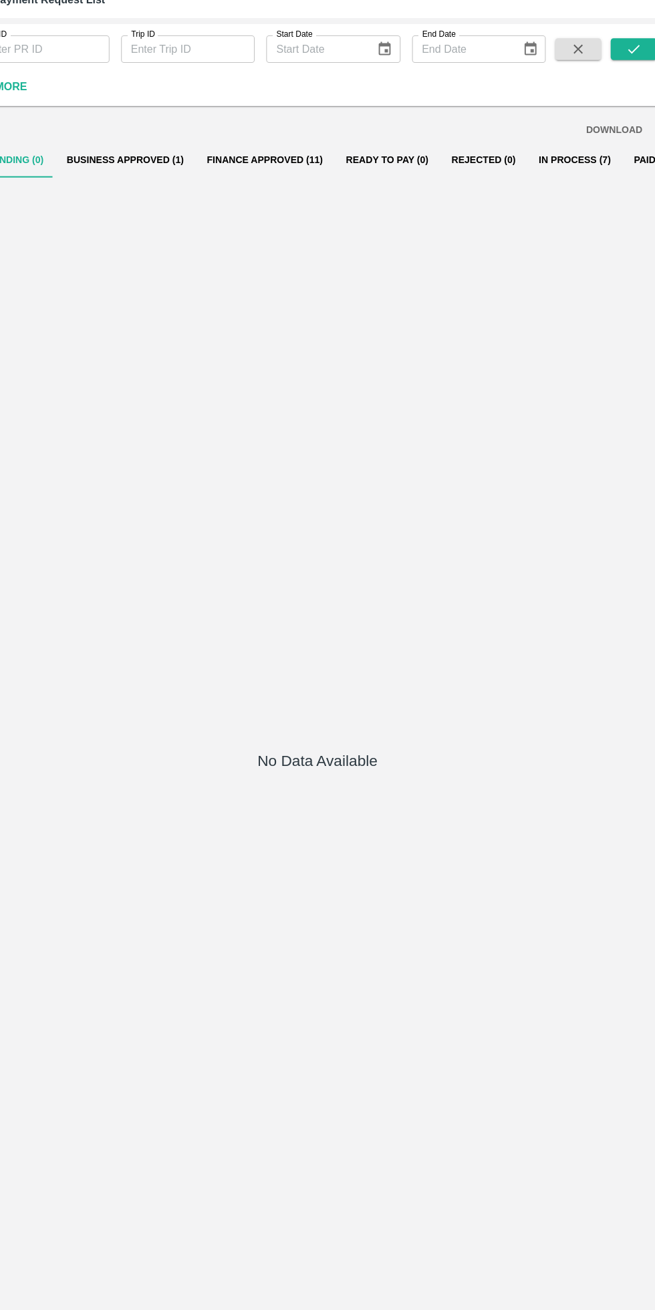
click at [269, 198] on button "Finance Approved (11)" at bounding box center [279, 199] width 129 height 32
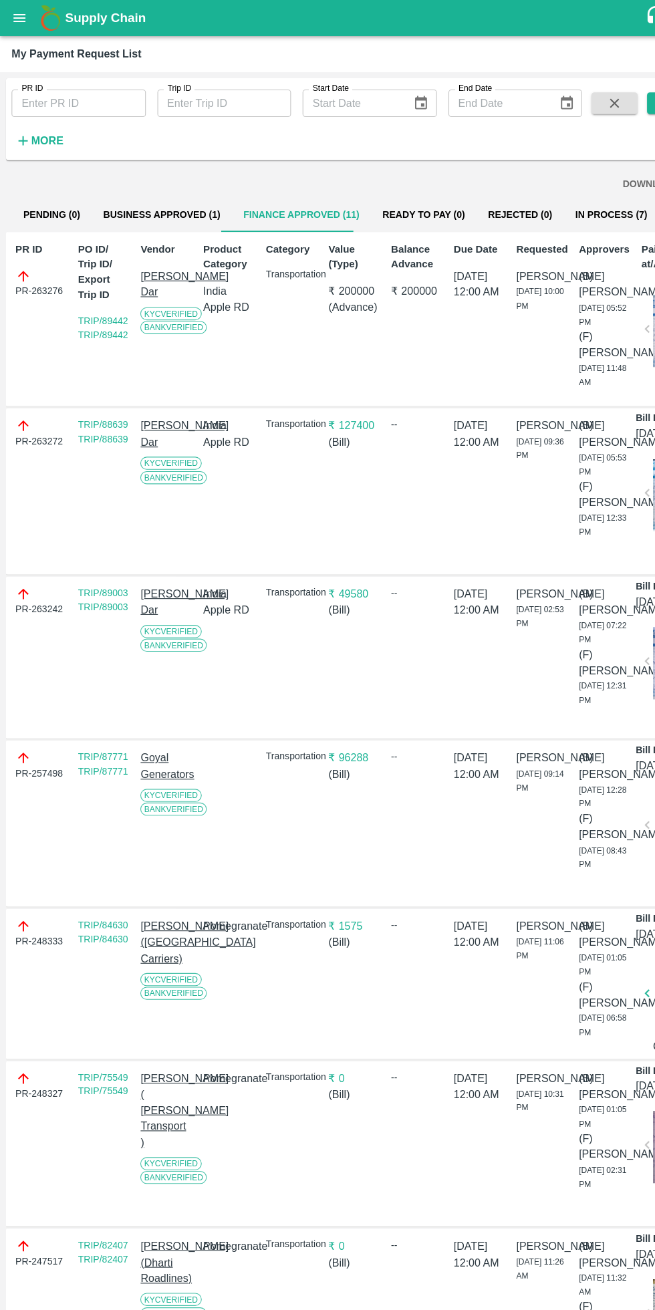
click at [168, 198] on button "Business Approved (1)" at bounding box center [150, 199] width 130 height 32
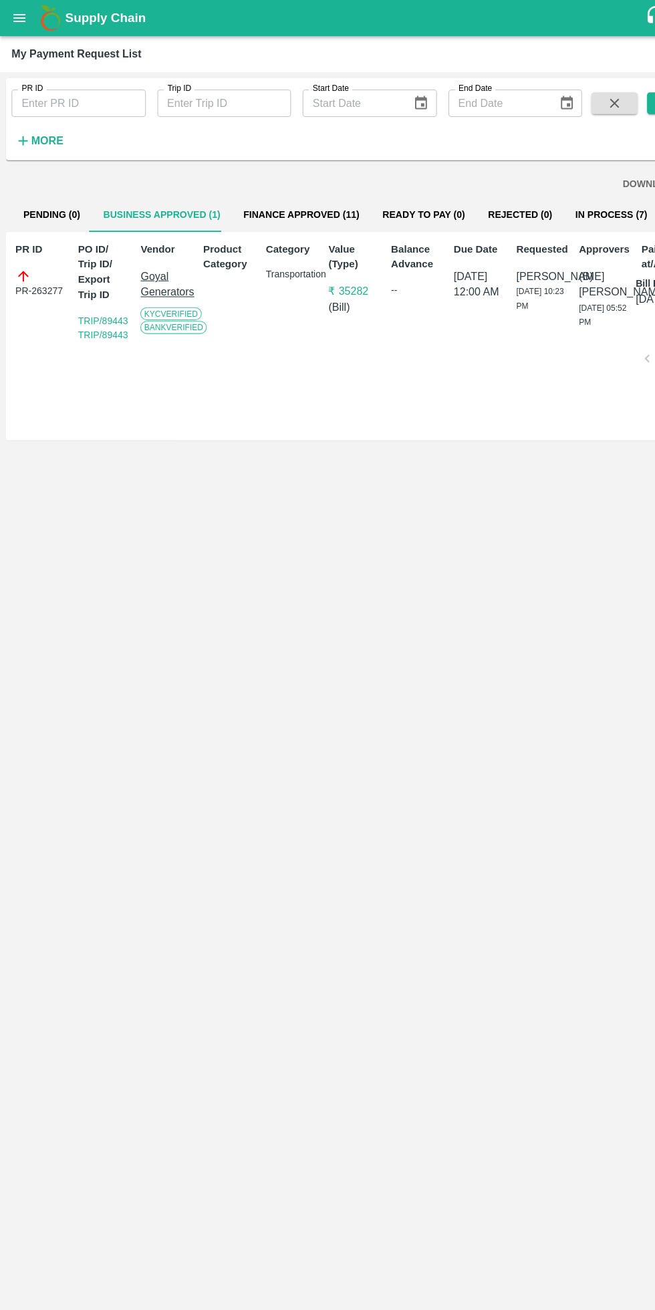
click at [290, 198] on button "Finance Approved (11)" at bounding box center [279, 199] width 129 height 32
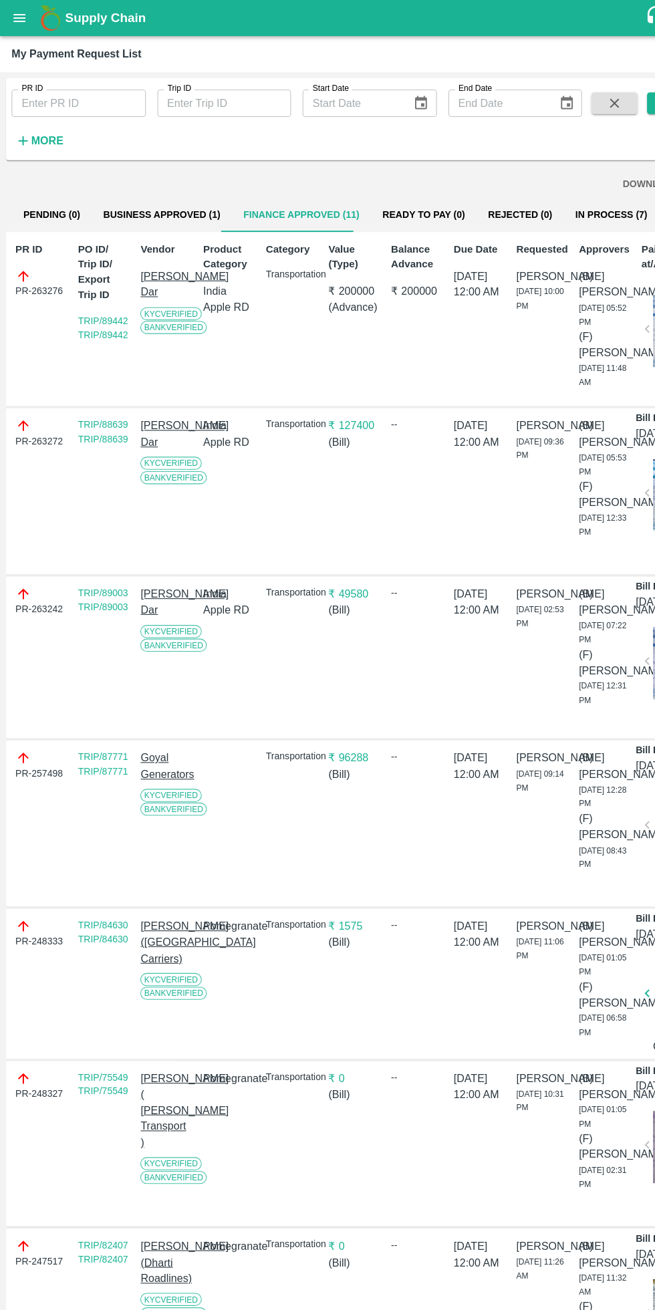
click at [394, 194] on button "Ready To Pay (0)" at bounding box center [392, 199] width 98 height 32
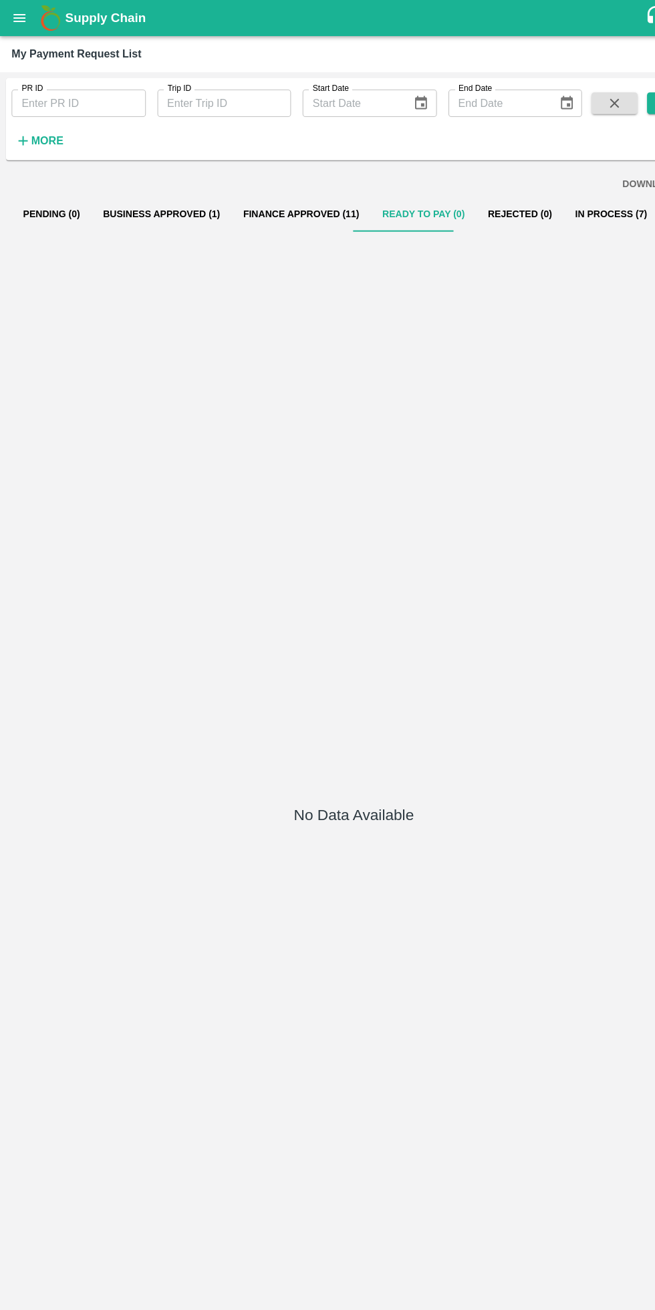
click at [552, 199] on button "In Process (7)" at bounding box center [565, 199] width 88 height 32
